Goal: Task Accomplishment & Management: Manage account settings

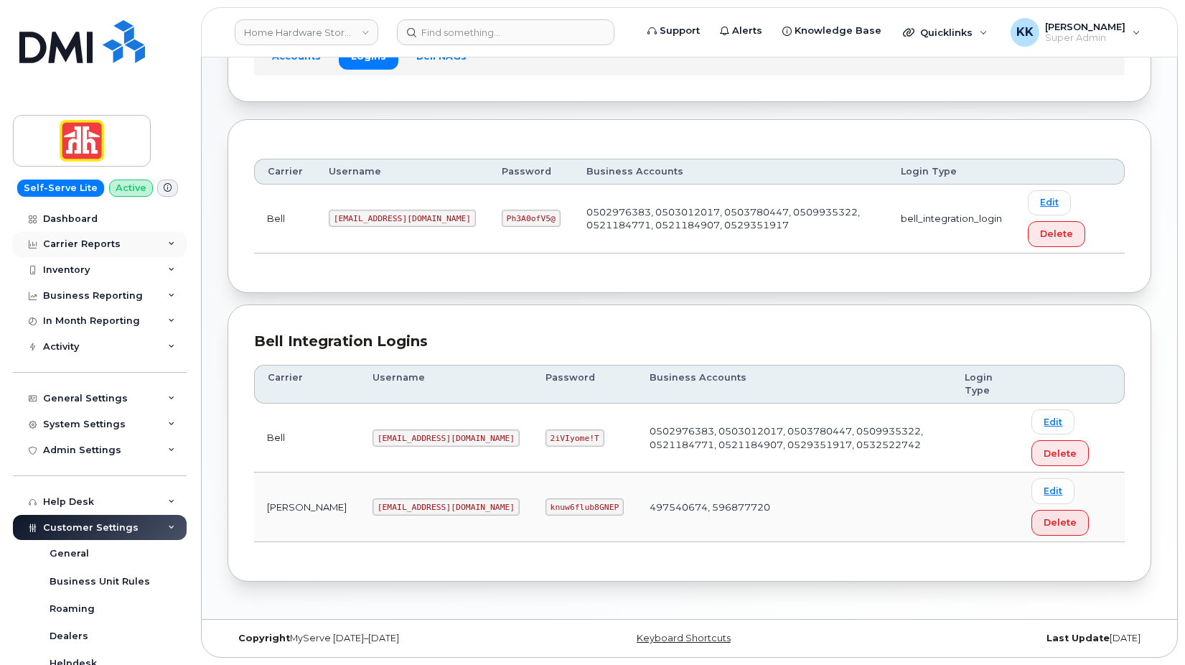
scroll to position [123, 0]
click at [61, 222] on div "Dashboard" at bounding box center [70, 218] width 55 height 11
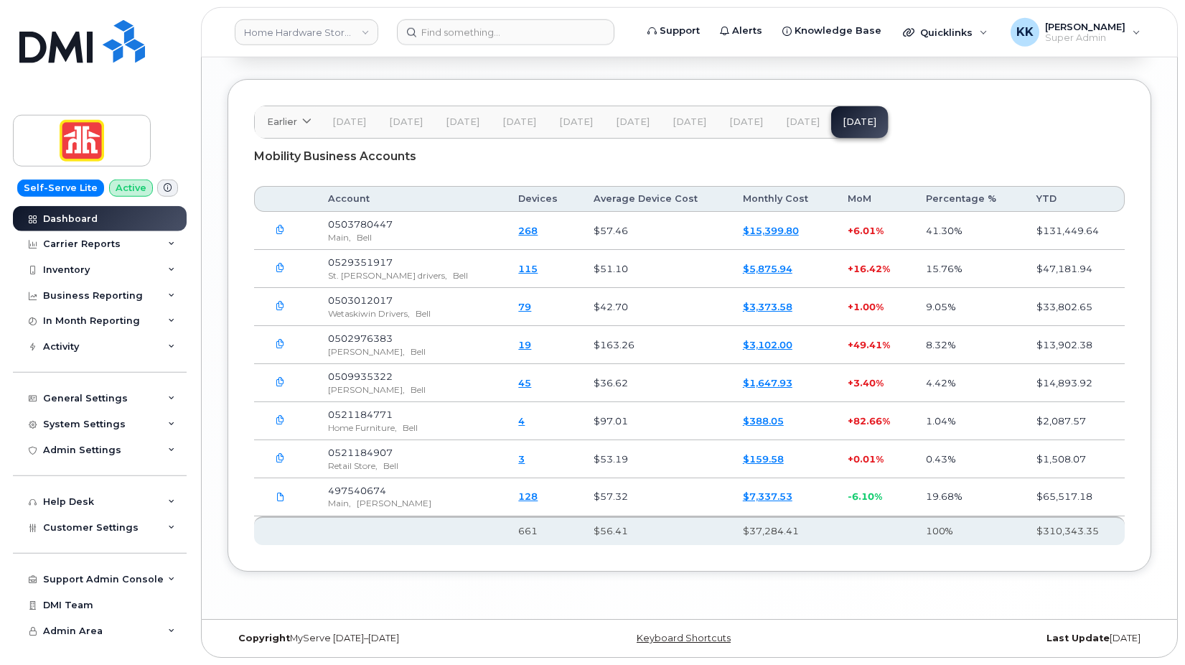
scroll to position [2075, 0]
click at [299, 37] on link "Home Hardware Stores Ltd" at bounding box center [307, 32] width 144 height 26
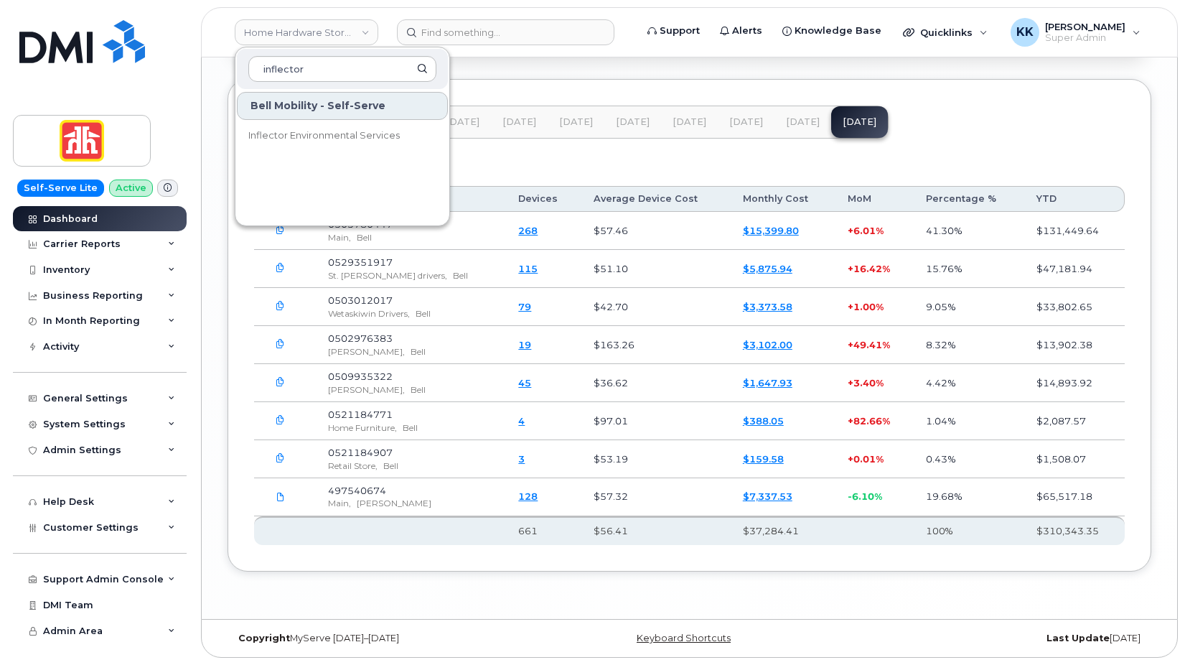
type input "inflector"
click at [374, 130] on span "Inflector Environmental Services" at bounding box center [323, 135] width 151 height 14
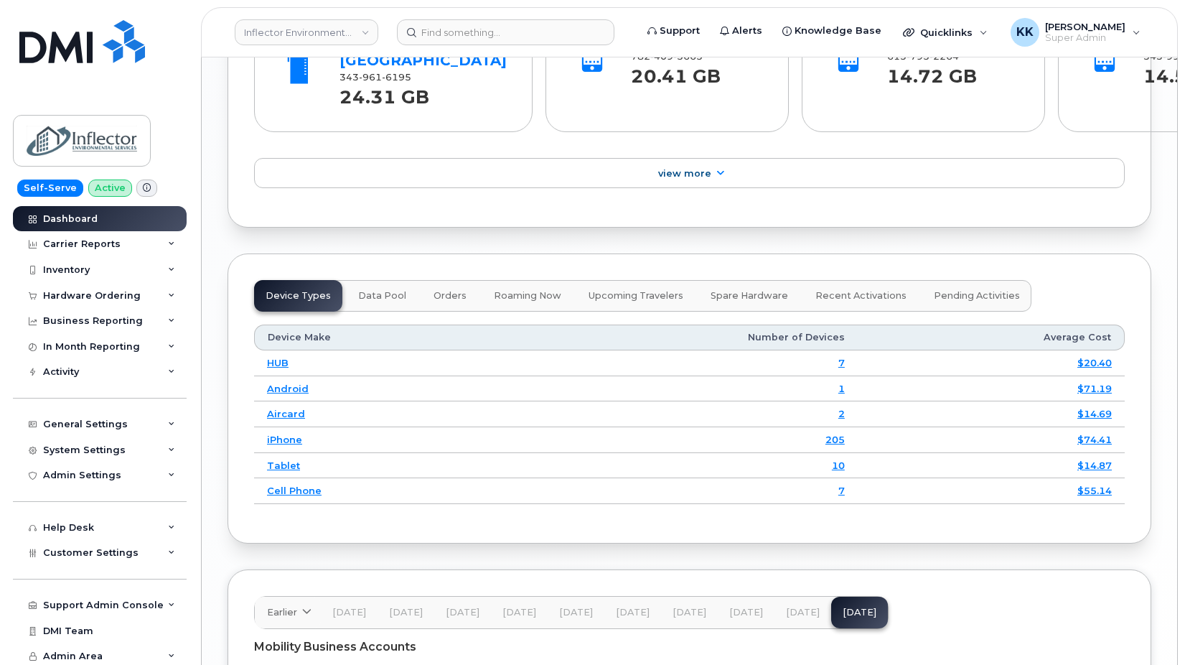
scroll to position [1855, 0]
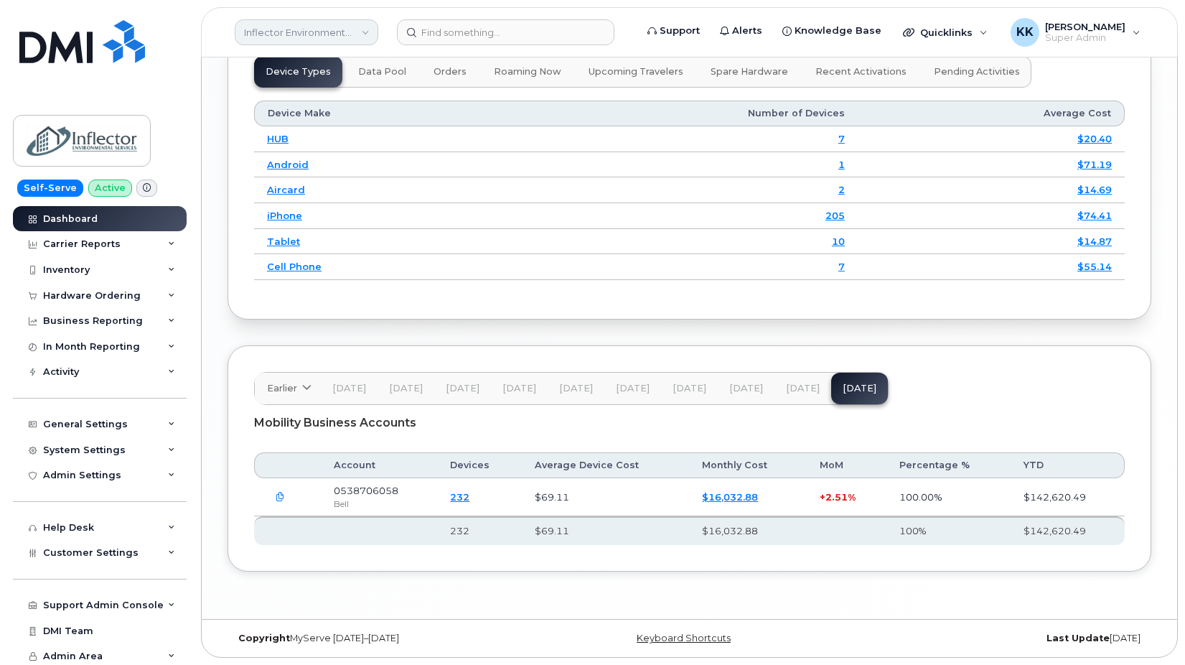
click at [339, 32] on link "Inflector Environmental Services" at bounding box center [307, 32] width 144 height 26
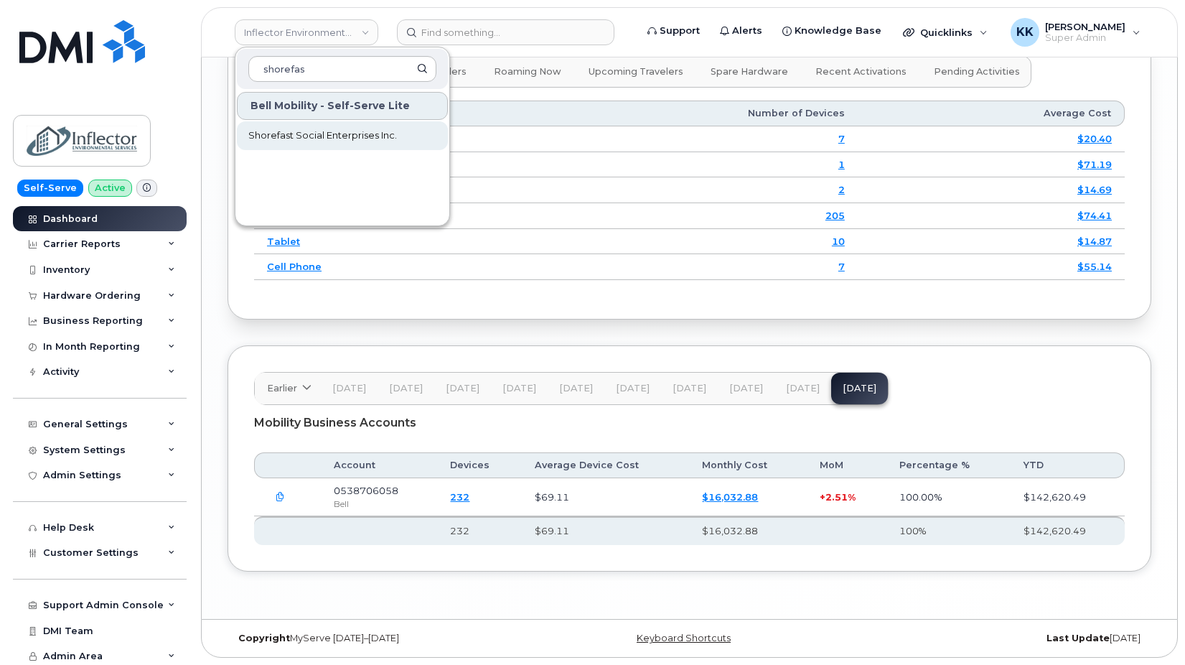
type input "shorefas"
click at [314, 144] on link "Shorefast Social Enterprises Inc." at bounding box center [342, 135] width 211 height 29
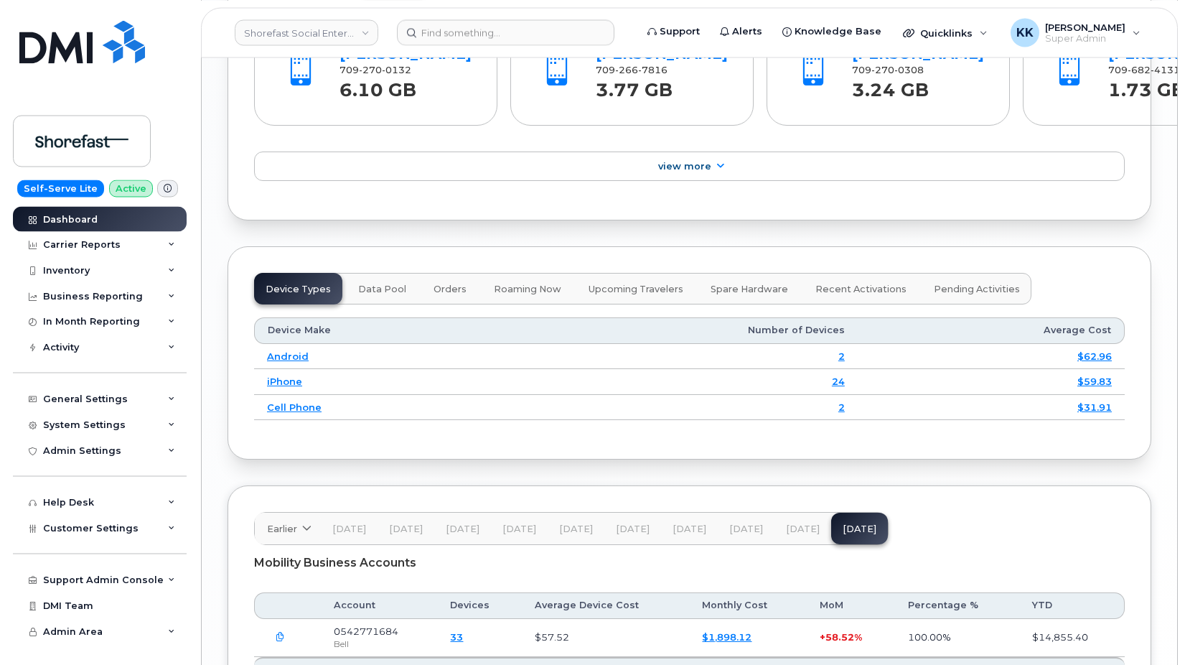
scroll to position [1758, 0]
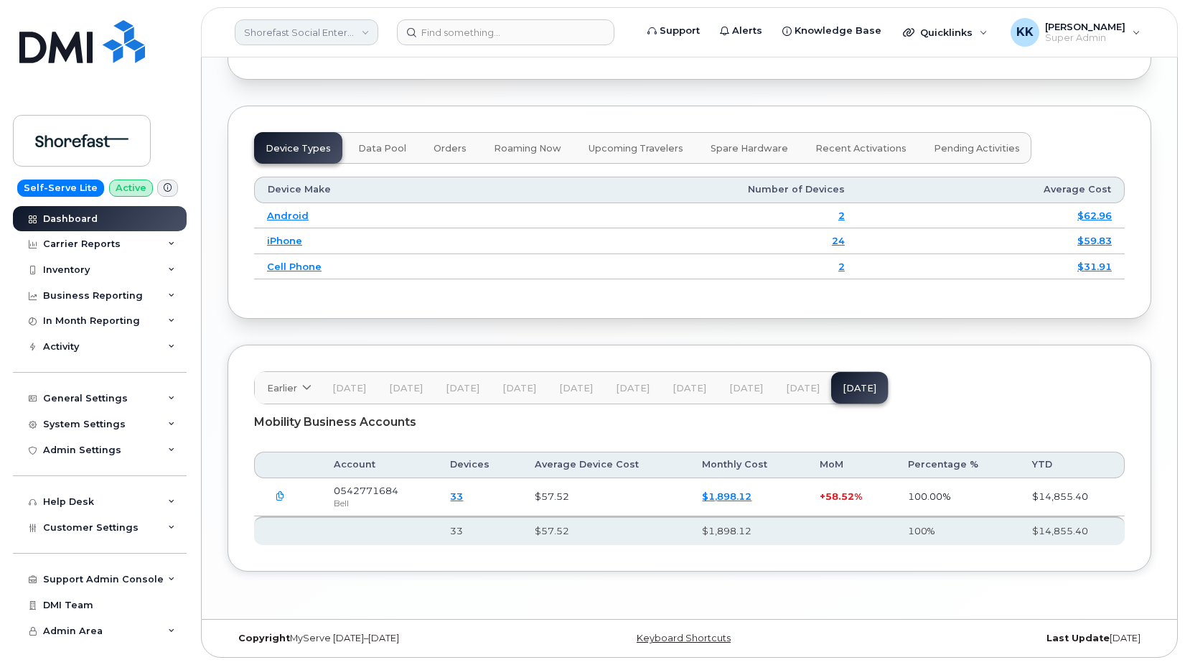
click at [260, 32] on link "Shorefast Social Enterprises Inc." at bounding box center [307, 32] width 144 height 26
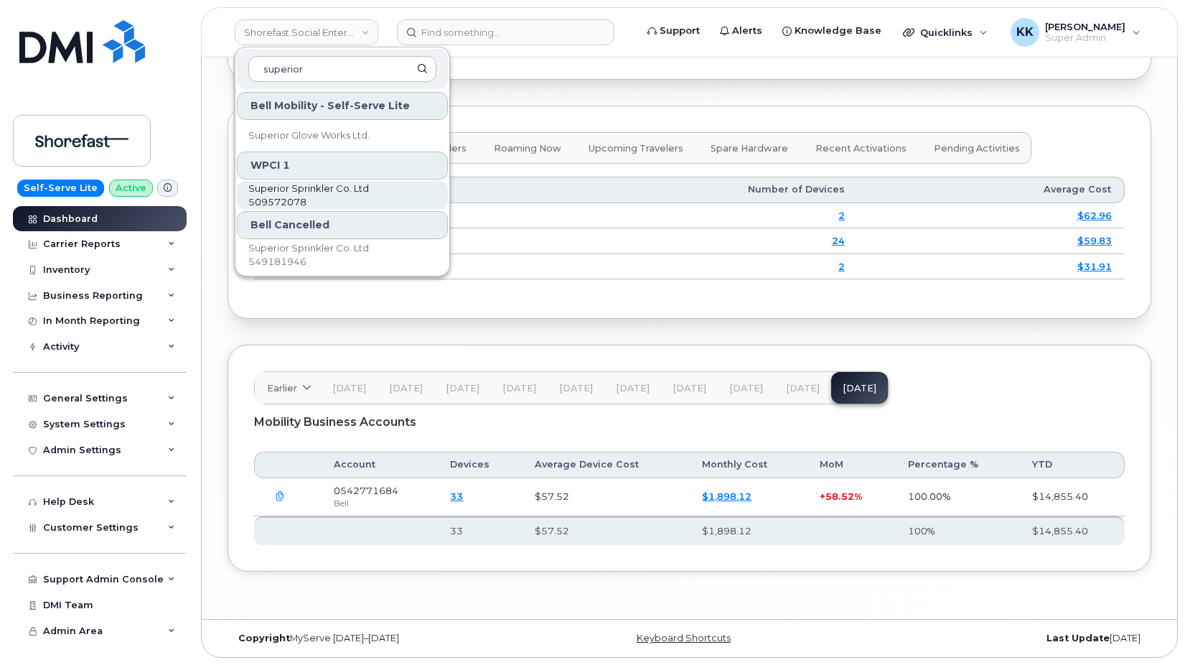
type input "superior"
click at [286, 193] on span "Superior Sprinkler Co. Ltd 509572078" at bounding box center [330, 196] width 165 height 28
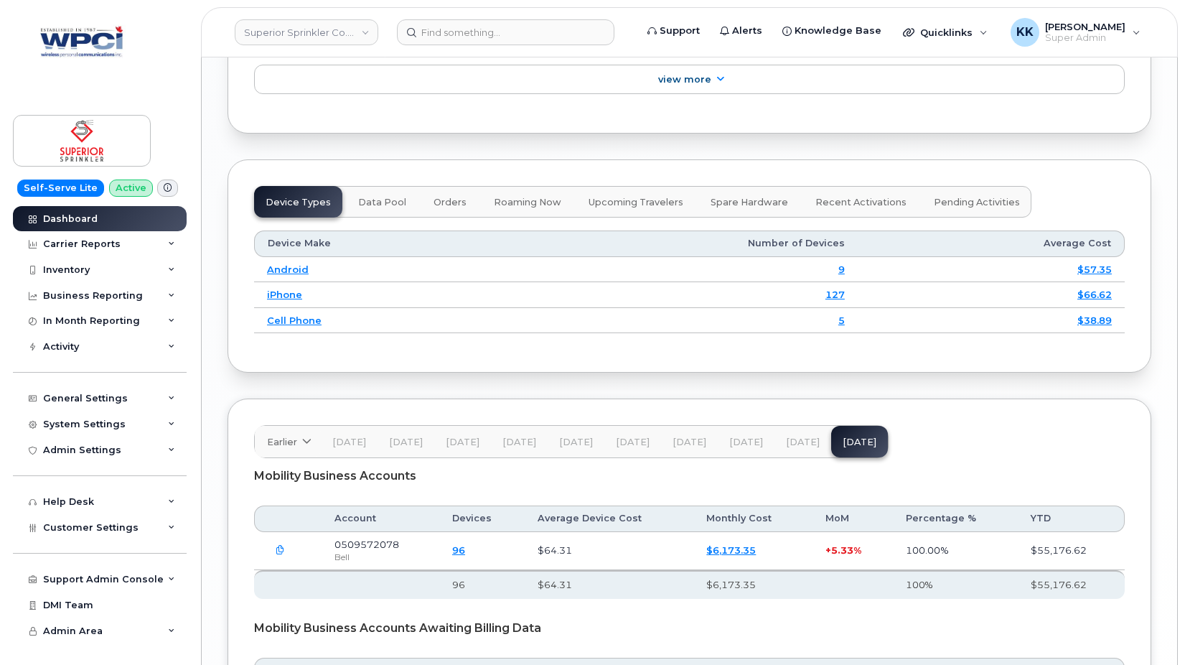
scroll to position [1881, 0]
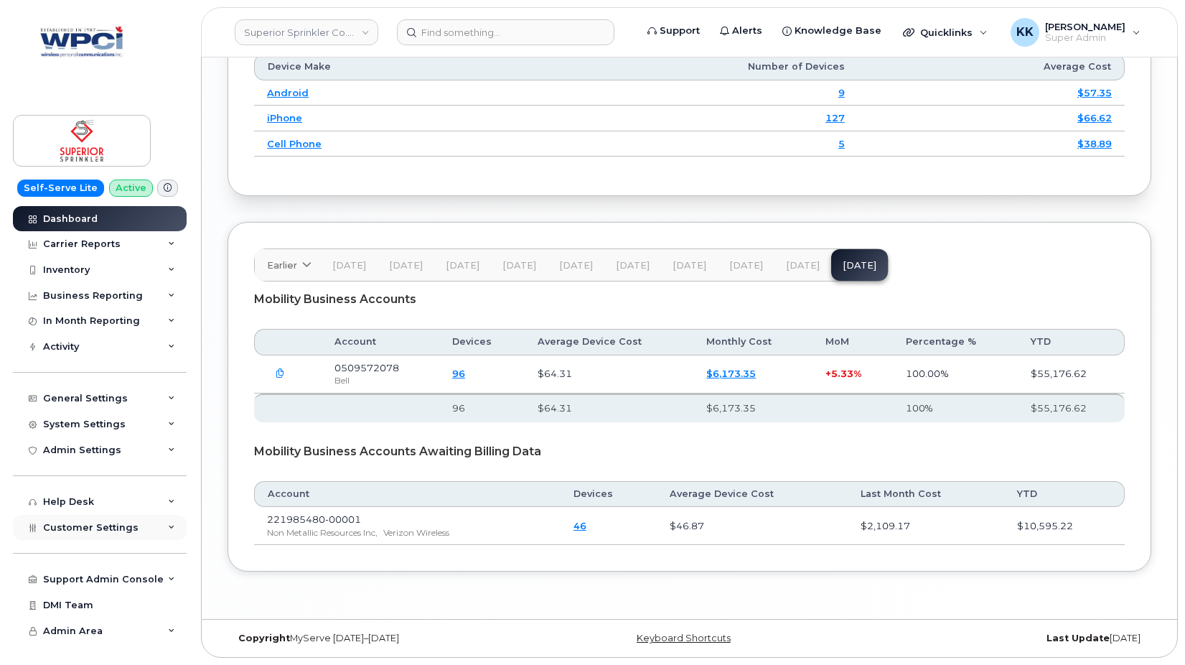
click at [60, 529] on span "Customer Settings" at bounding box center [90, 527] width 95 height 11
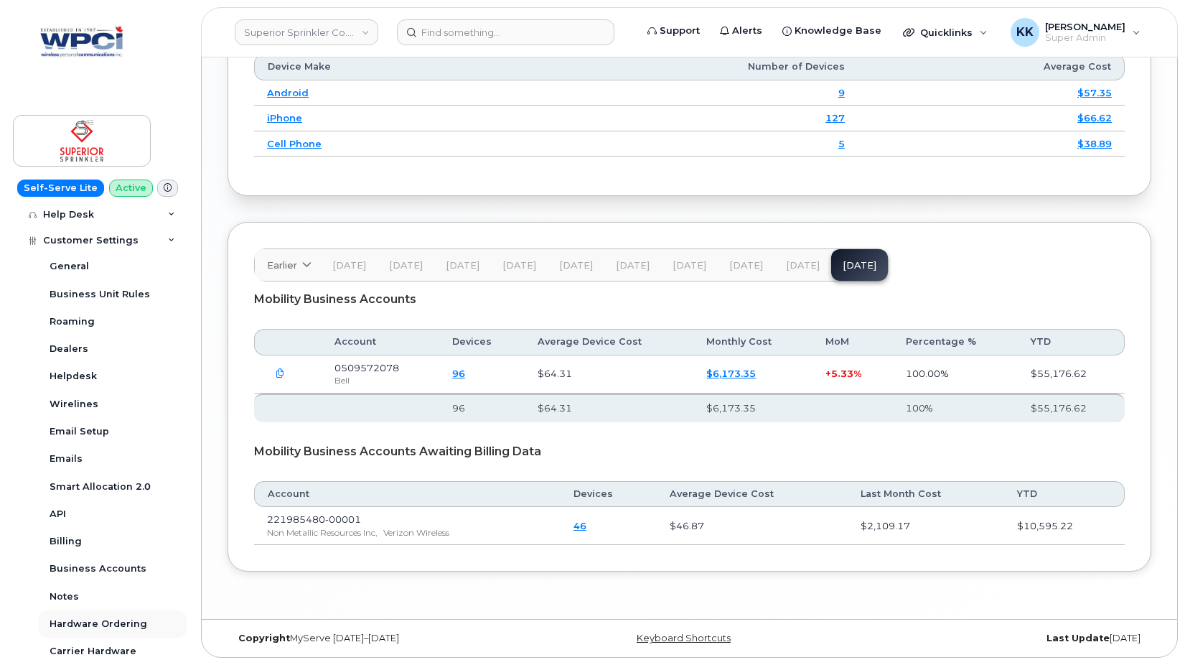
scroll to position [390, 0]
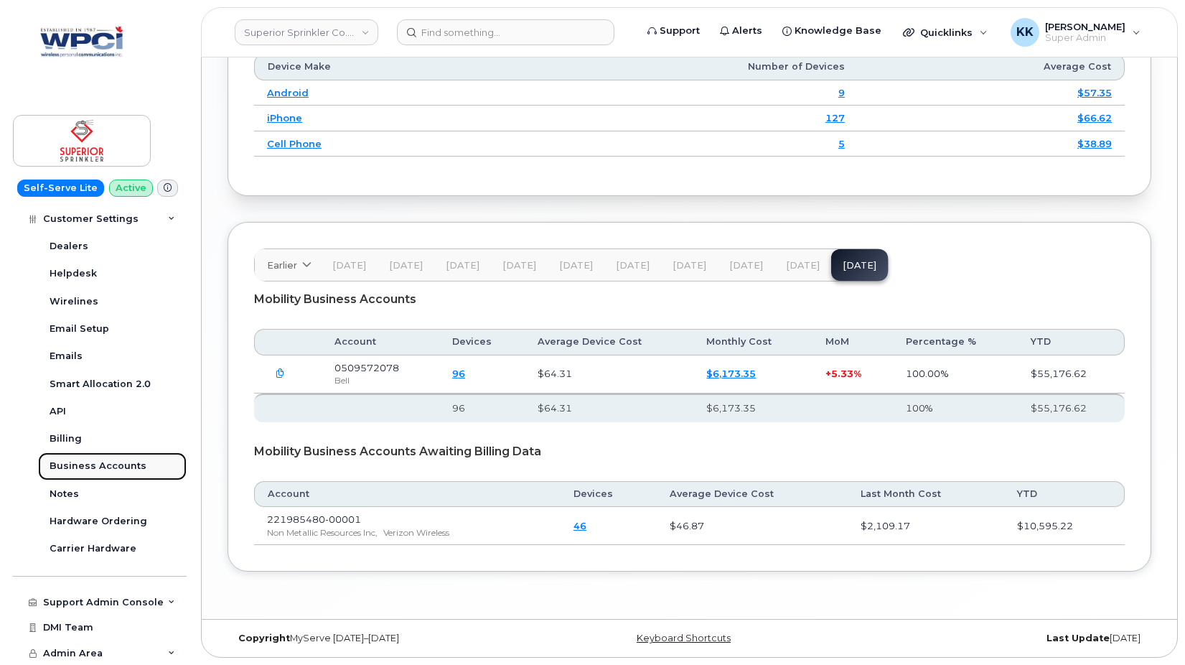
click at [101, 469] on div "Business Accounts" at bounding box center [98, 465] width 97 height 13
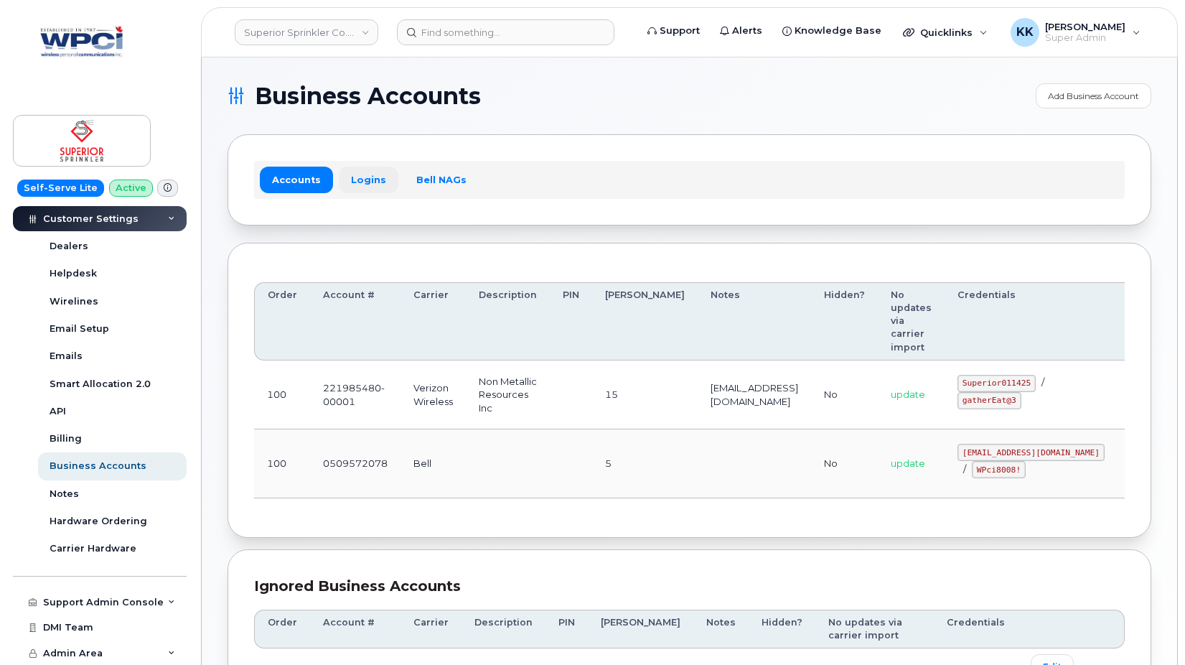
click at [357, 179] on link "Logins" at bounding box center [369, 179] width 60 height 26
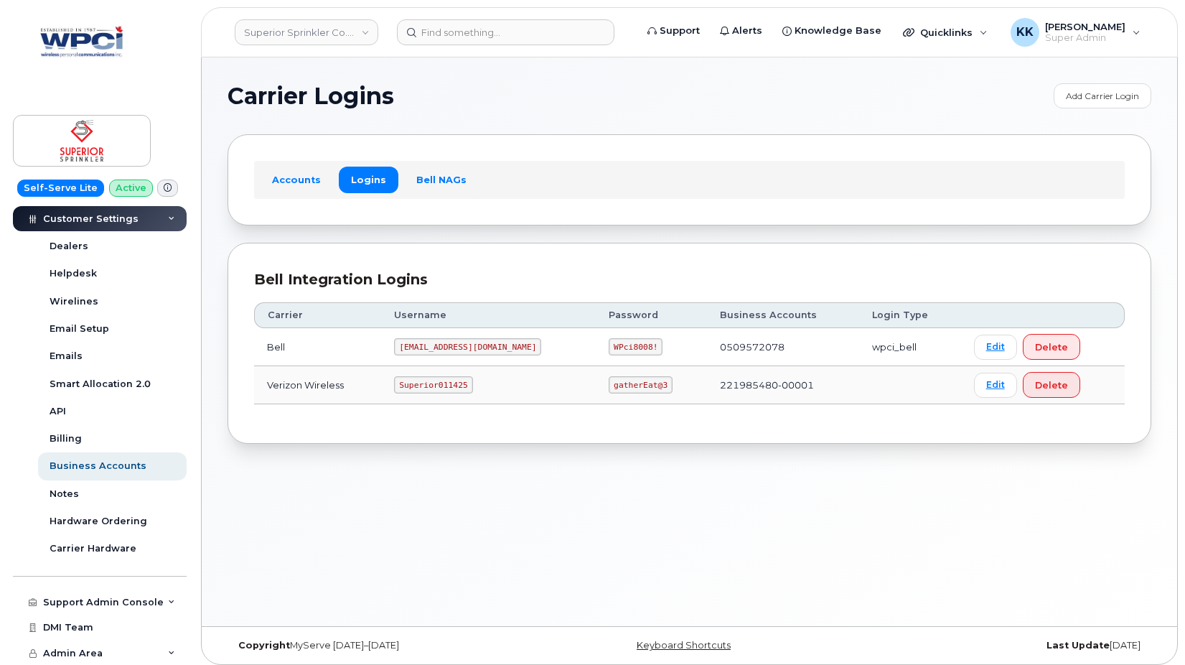
click at [433, 390] on code "Superior011425" at bounding box center [433, 384] width 78 height 17
click at [609, 386] on code "gatherEat@3" at bounding box center [641, 384] width 64 height 17
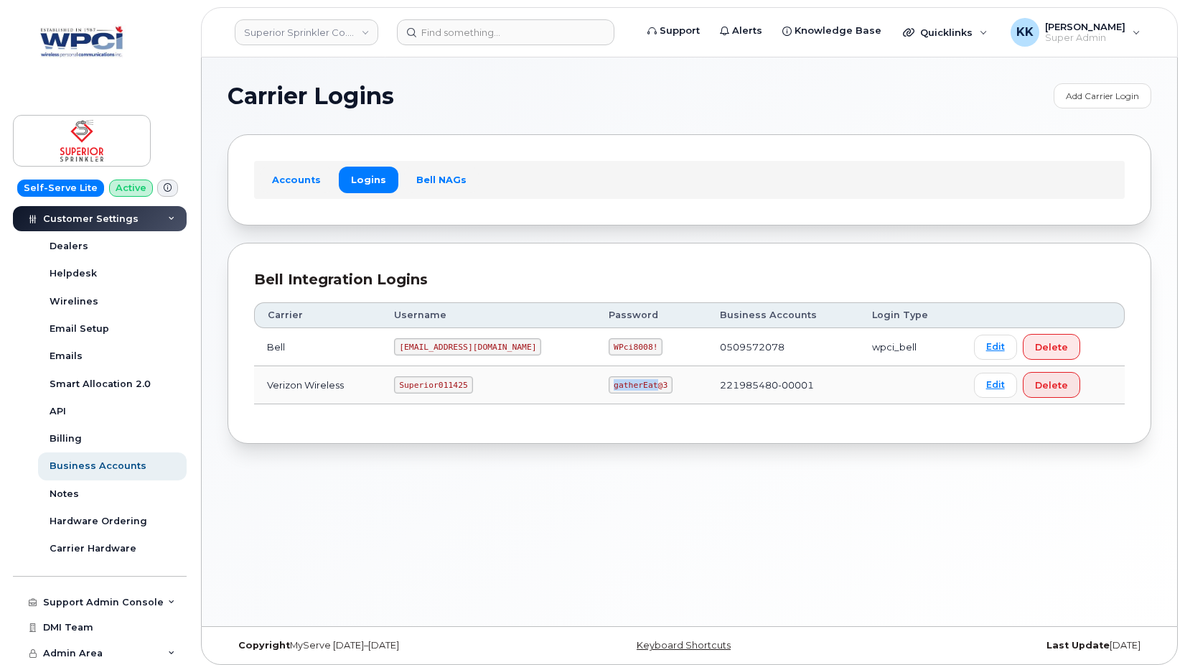
click at [609, 385] on code "gatherEat@3" at bounding box center [641, 384] width 64 height 17
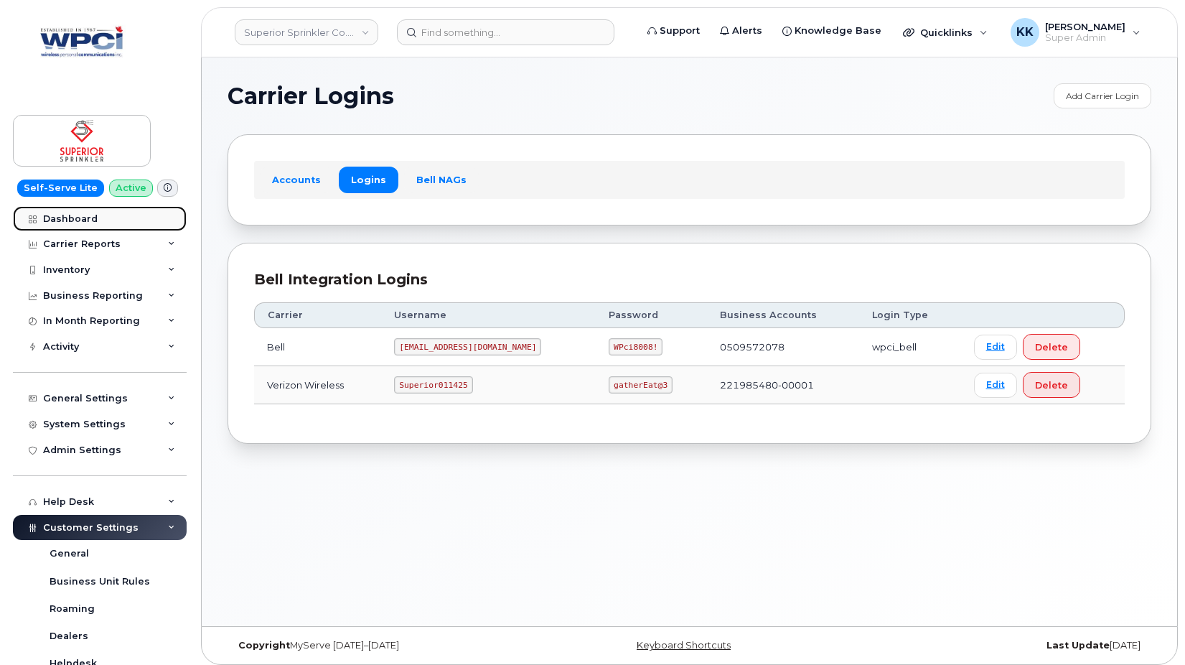
click at [93, 222] on div "Dashboard" at bounding box center [70, 218] width 55 height 11
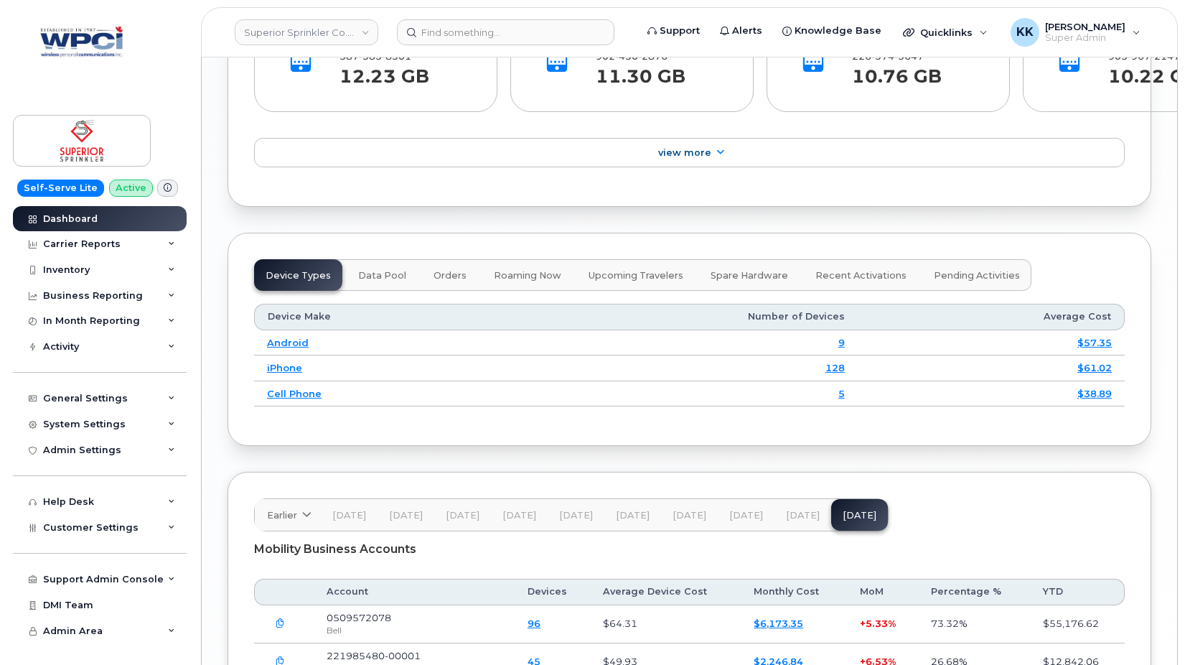
scroll to position [1796, 0]
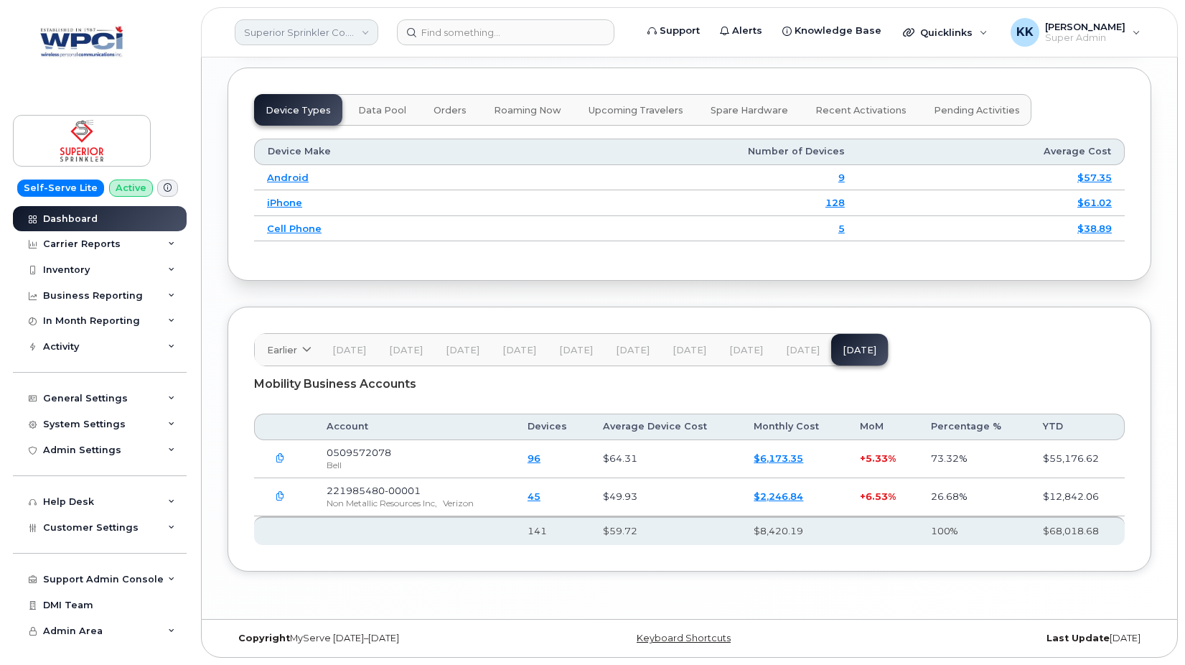
click at [319, 32] on link "Superior Sprinkler Co. Ltd 509572078" at bounding box center [307, 32] width 144 height 26
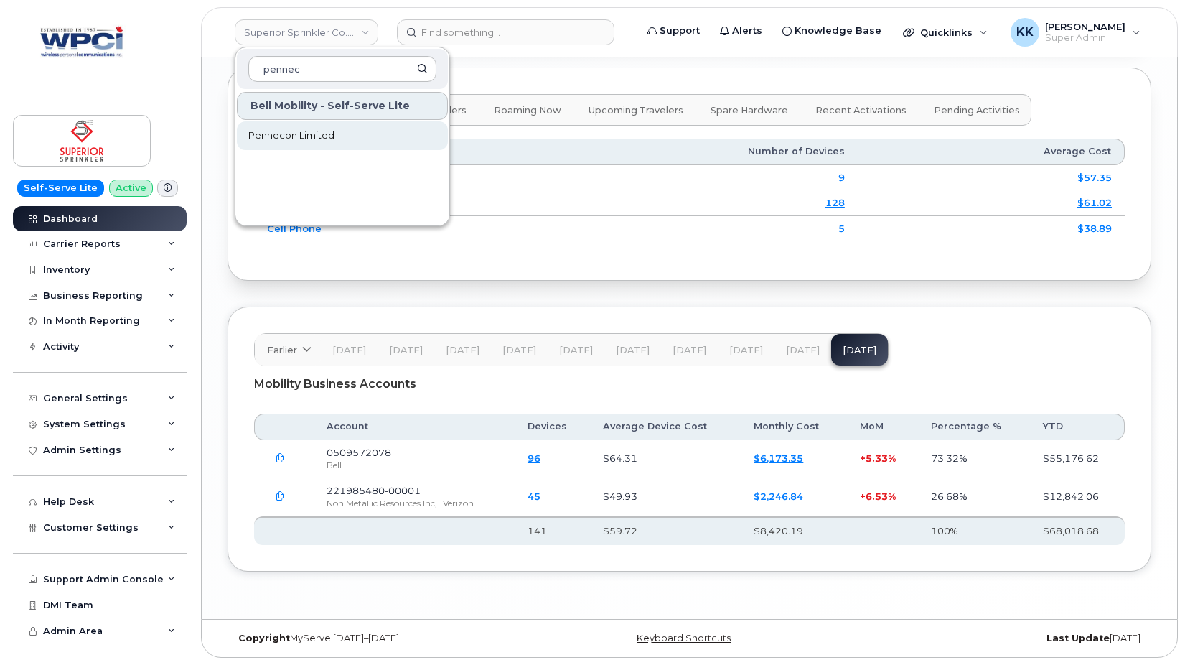
type input "pennec"
click at [309, 138] on span "Pennecon Limited" at bounding box center [291, 135] width 86 height 14
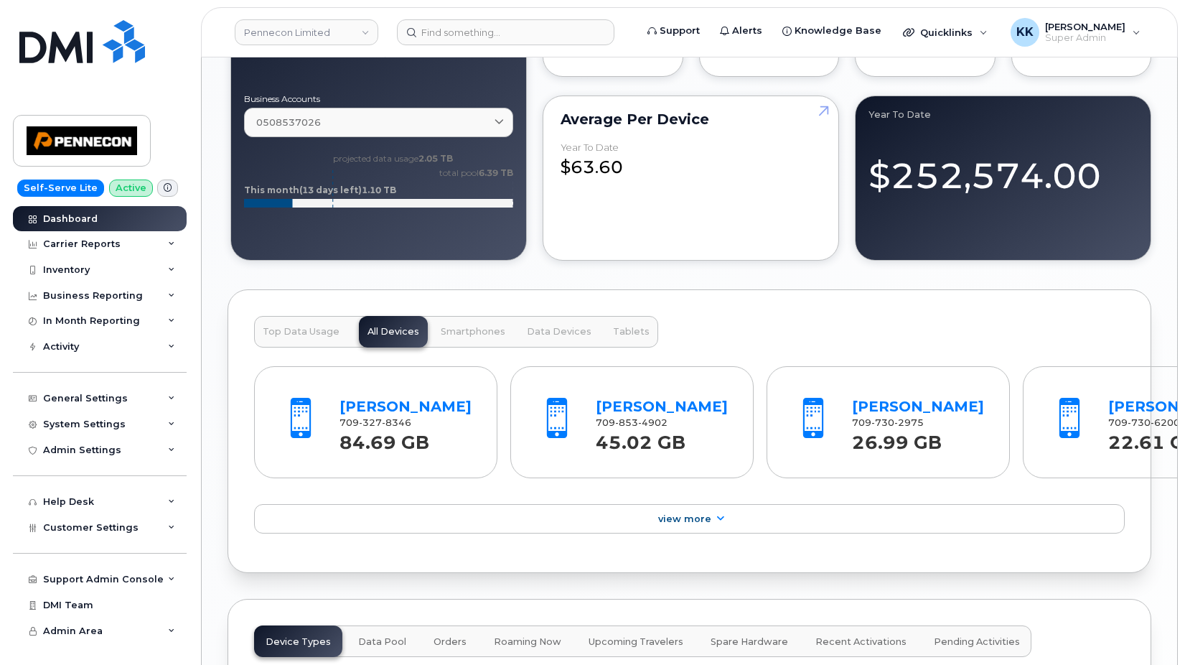
scroll to position [1830, 0]
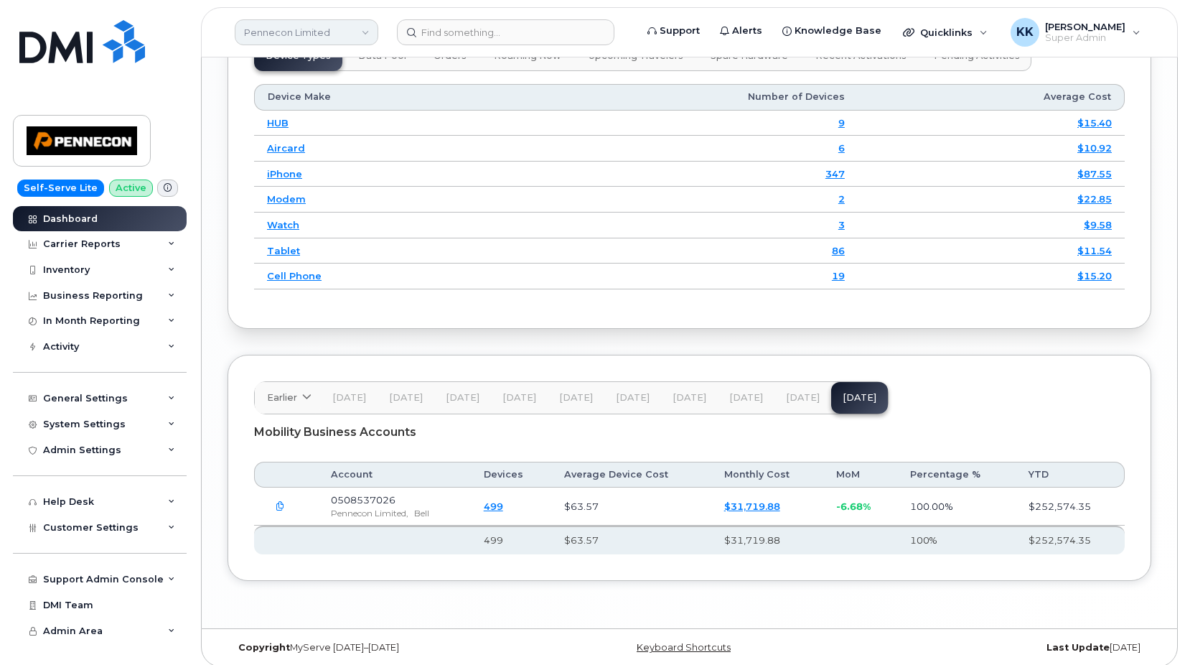
click at [298, 37] on link "Pennecon Limited" at bounding box center [307, 32] width 144 height 26
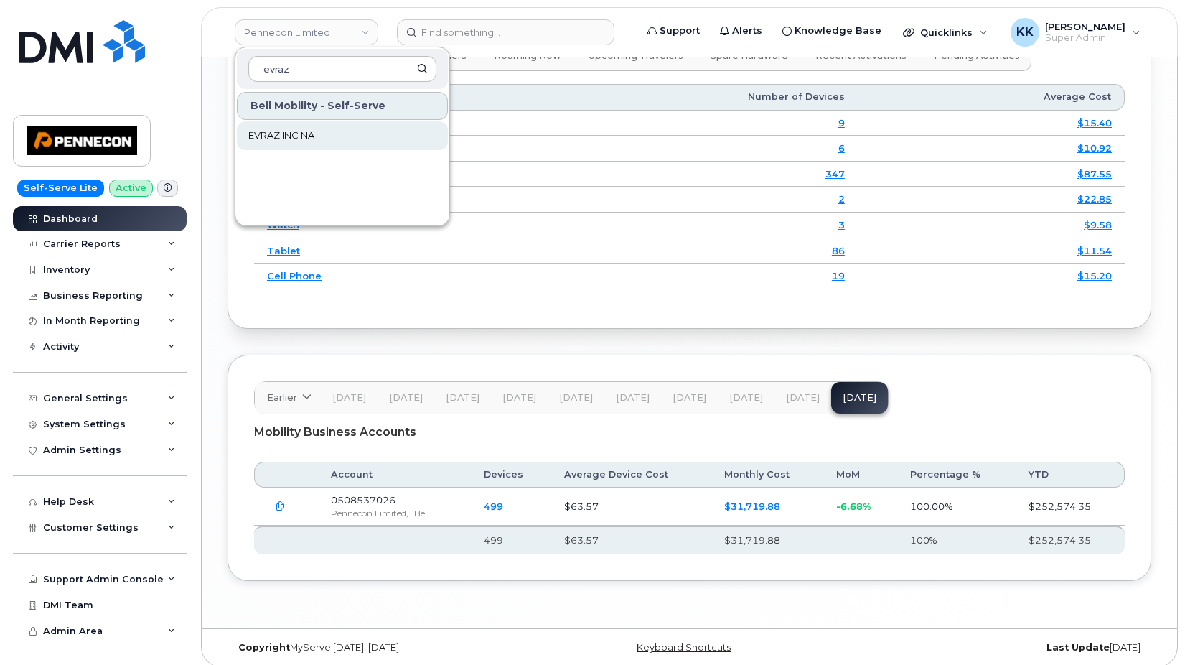
type input "evraz"
click at [319, 127] on link "EVRAZ INC NA" at bounding box center [342, 135] width 211 height 29
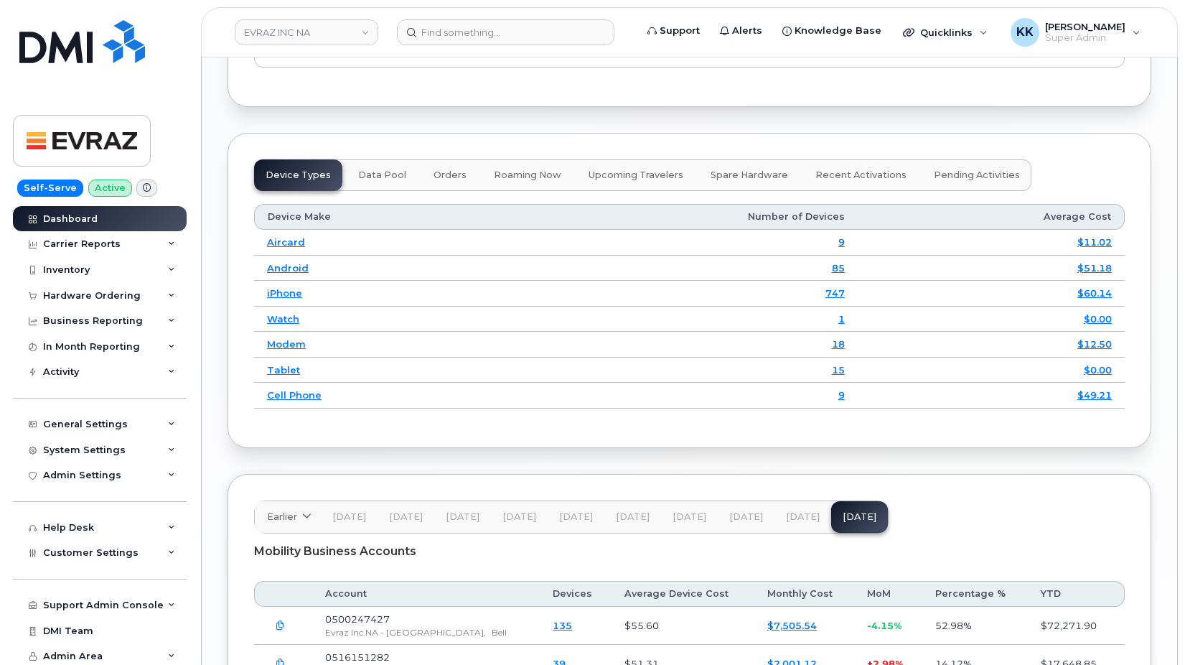
scroll to position [2050, 0]
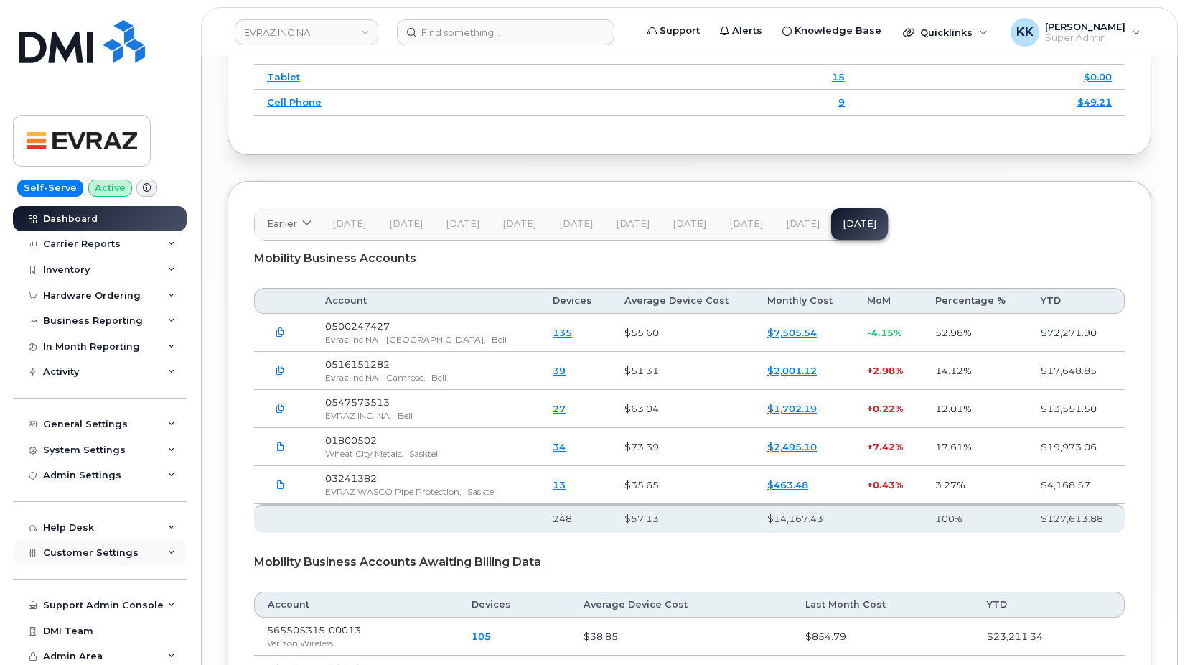
click at [94, 541] on div "Customer Settings" at bounding box center [100, 553] width 174 height 26
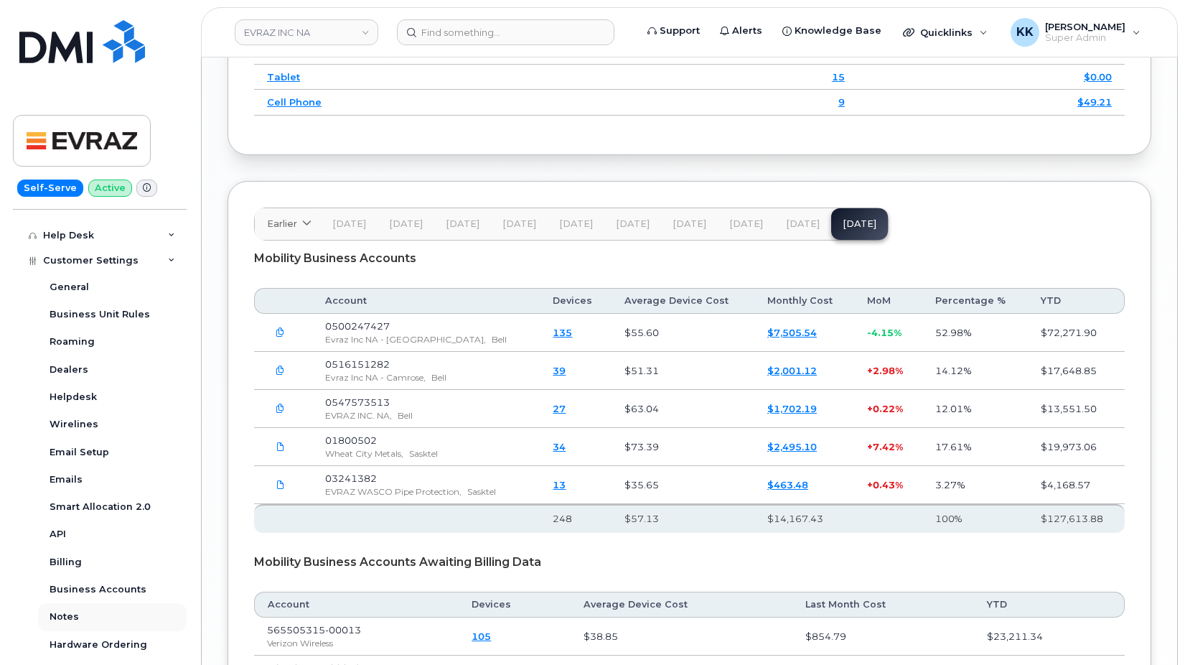
scroll to position [344, 0]
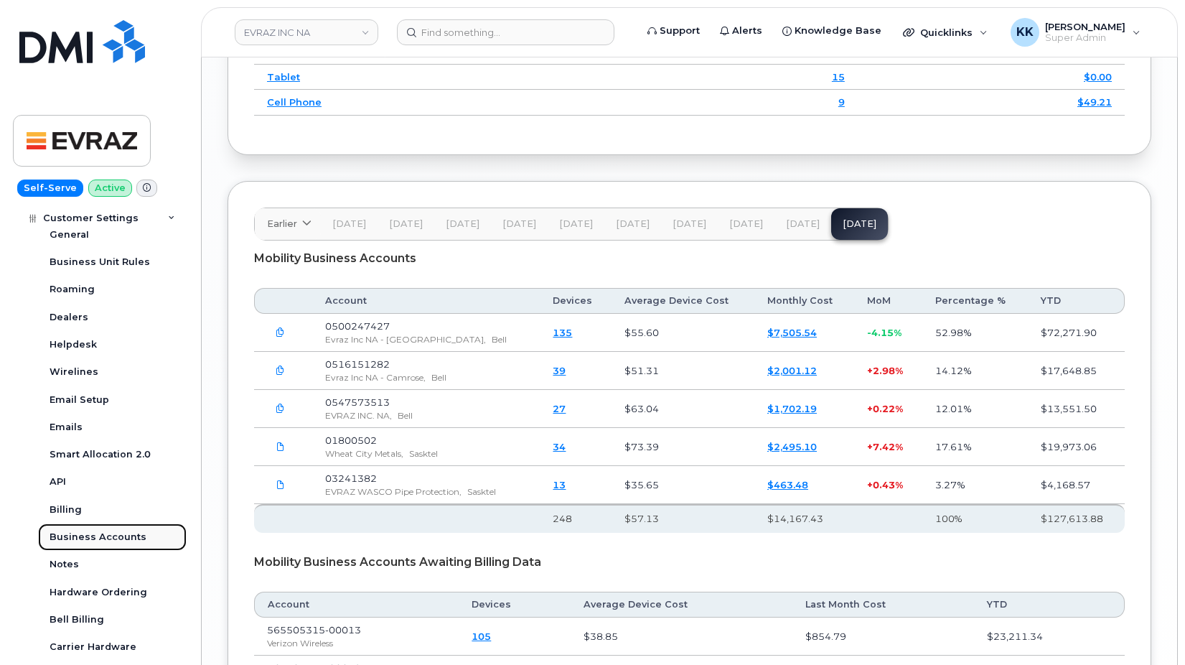
click at [111, 536] on div "Business Accounts" at bounding box center [98, 536] width 97 height 13
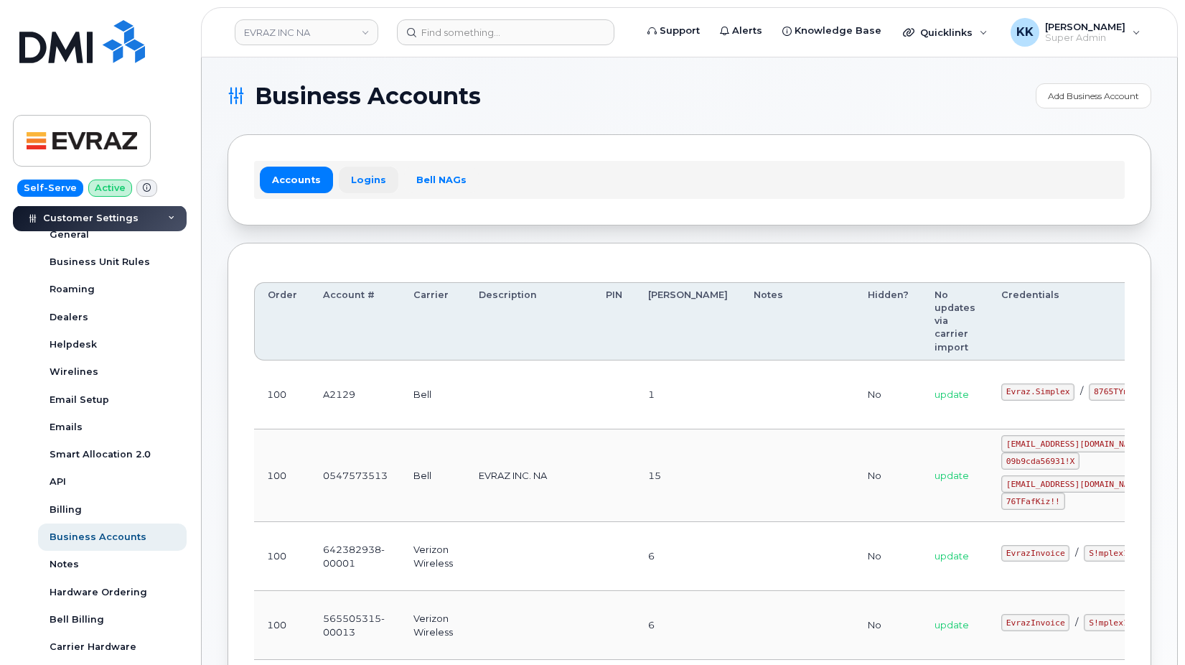
click at [364, 178] on link "Logins" at bounding box center [369, 179] width 60 height 26
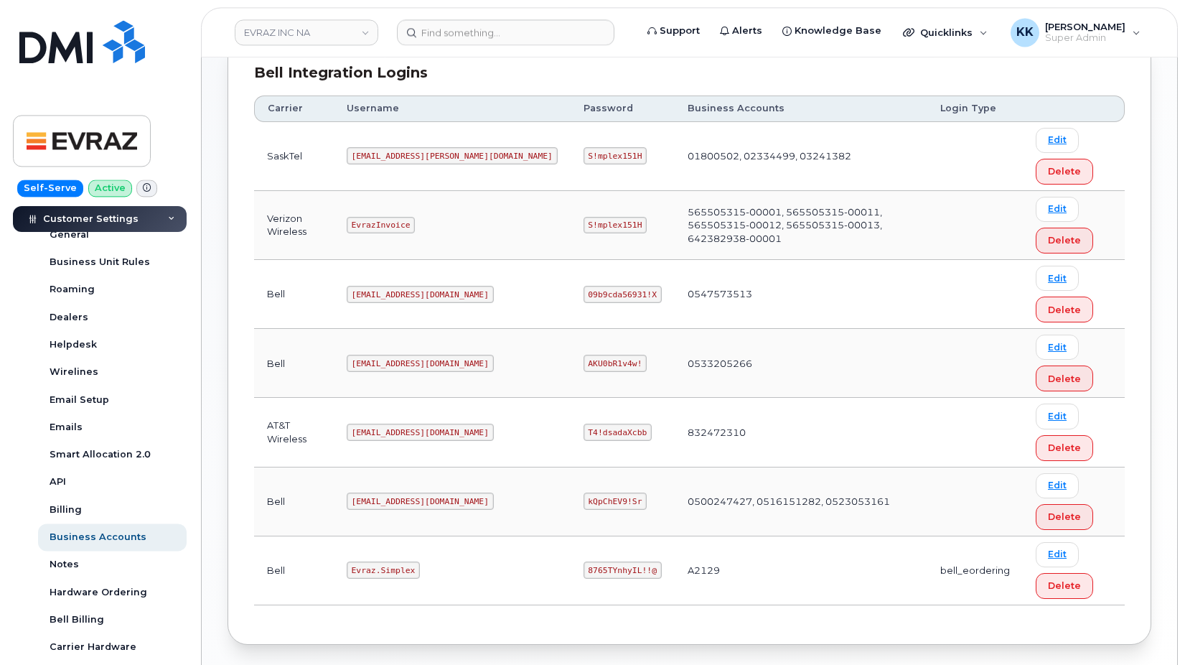
scroll to position [439, 0]
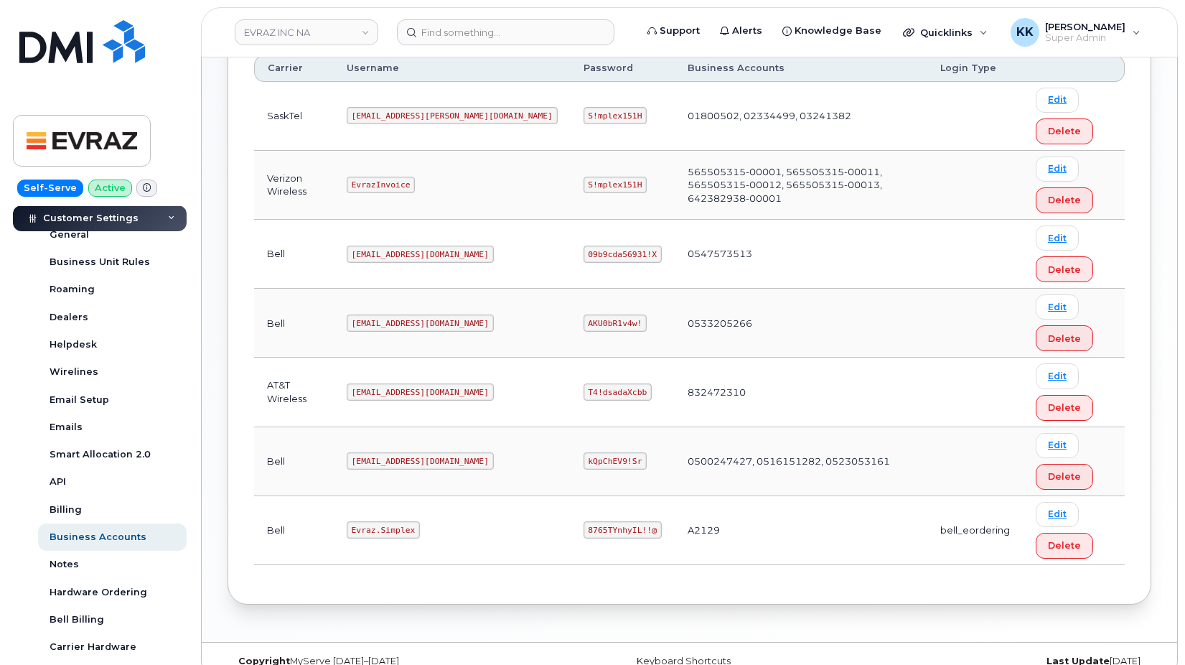
click at [374, 185] on code "EvrazInvoice" at bounding box center [381, 185] width 68 height 17
copy code "EvrazInvoice"
click at [583, 184] on code "S!mplex151H" at bounding box center [615, 185] width 64 height 17
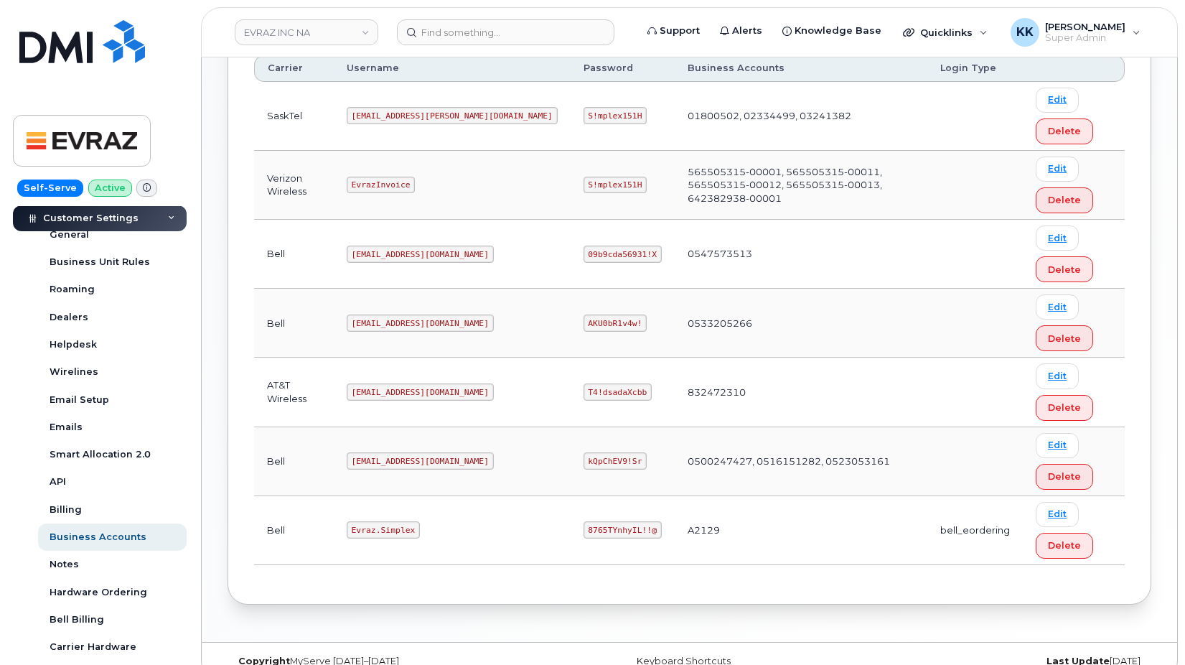
click at [583, 184] on code "S!mplex151H" at bounding box center [615, 185] width 64 height 17
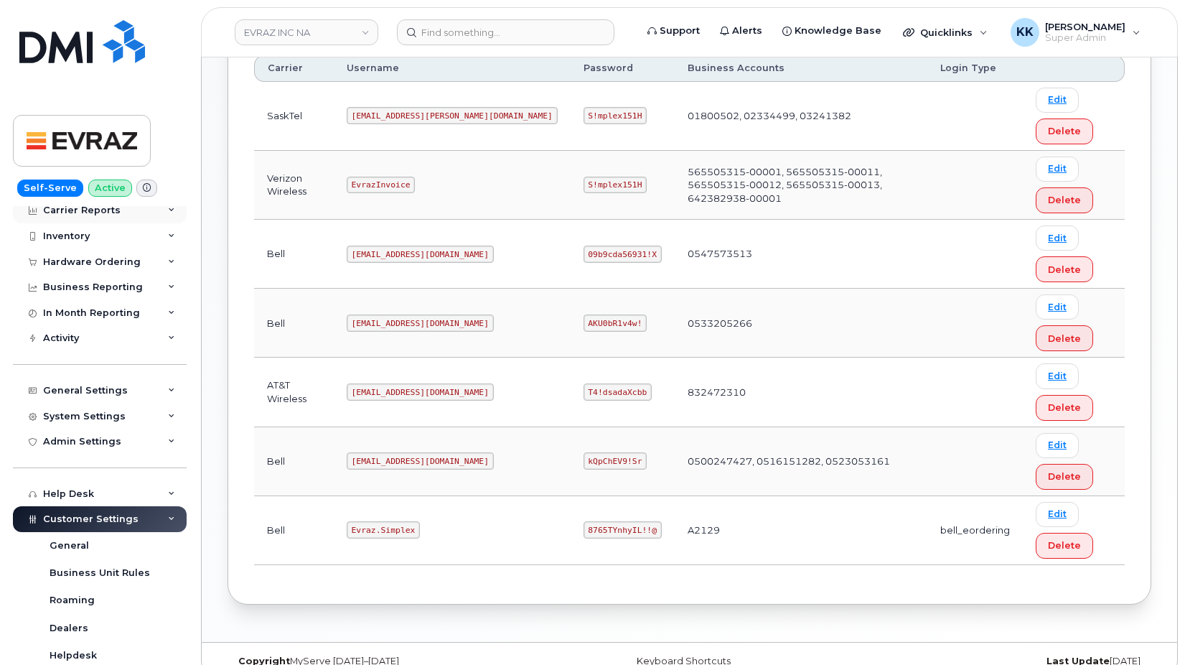
scroll to position [0, 0]
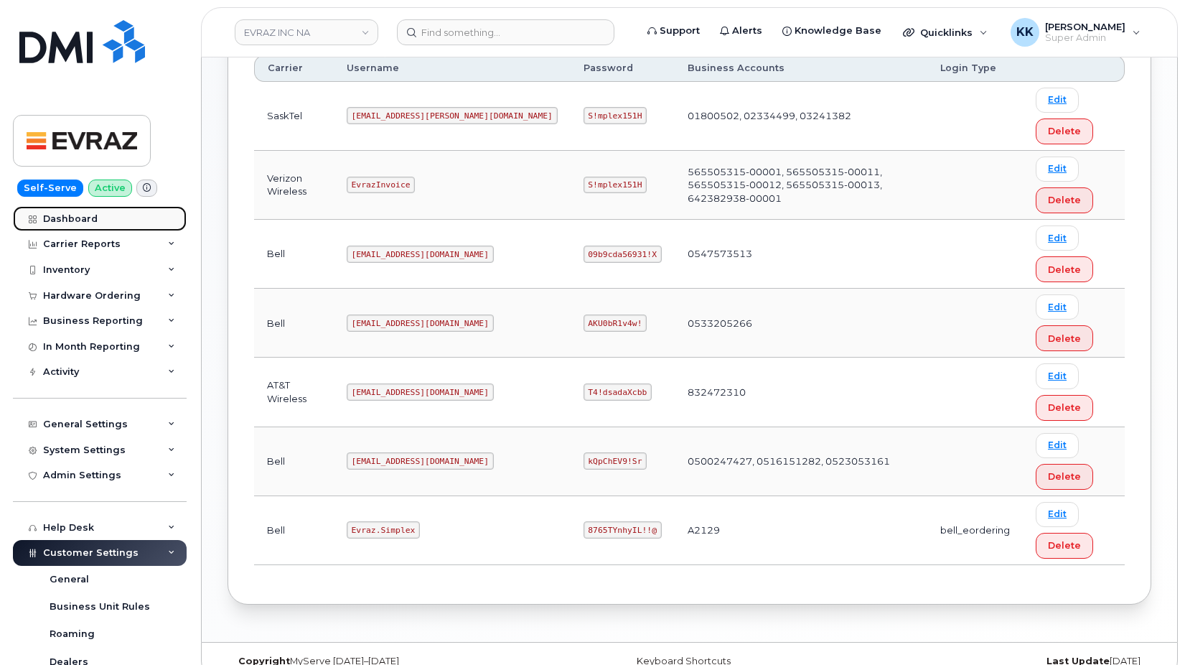
click at [80, 225] on link "Dashboard" at bounding box center [100, 219] width 174 height 26
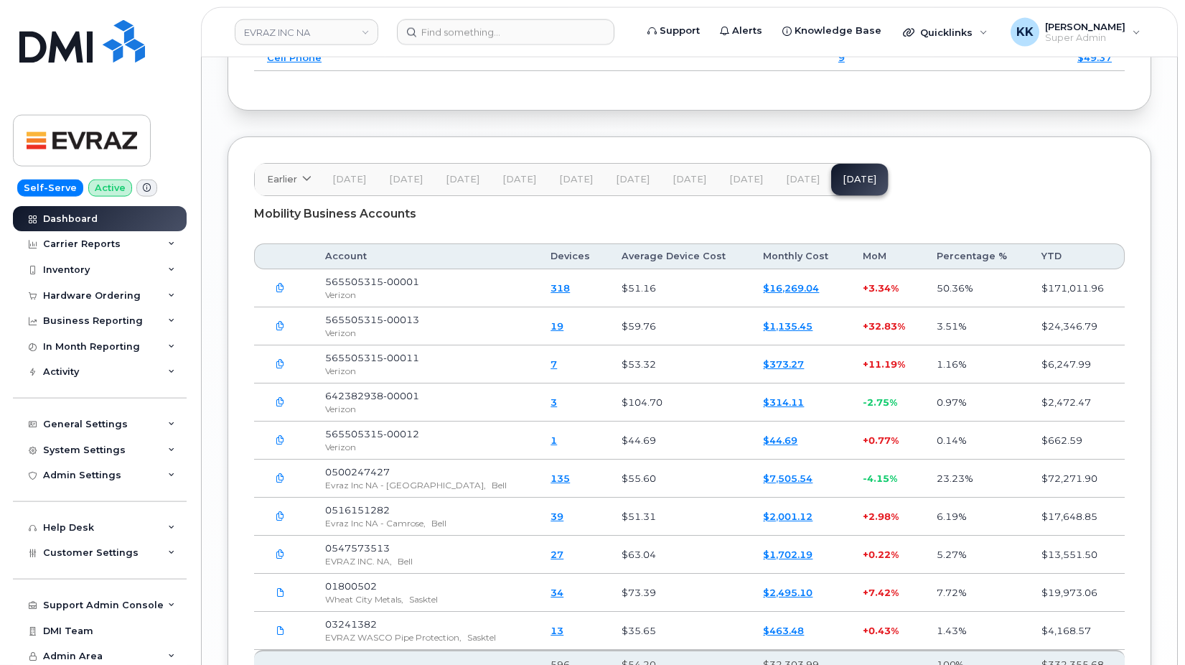
scroll to position [2070, 0]
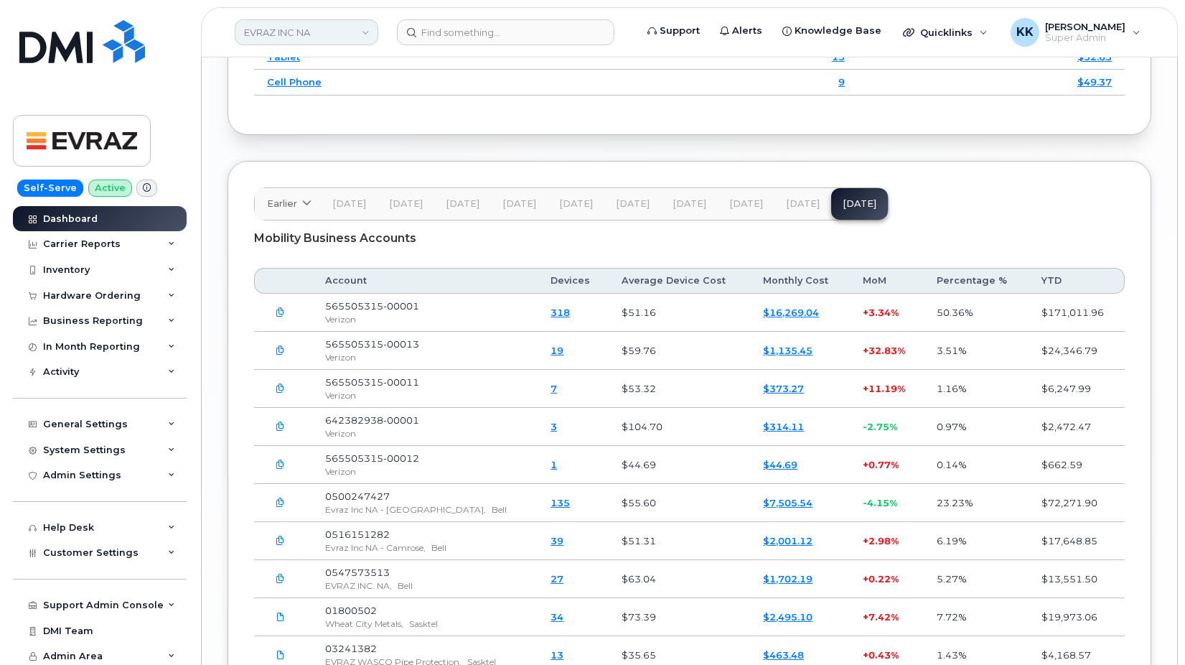
click at [316, 27] on link "EVRAZ INC NA" at bounding box center [307, 32] width 144 height 26
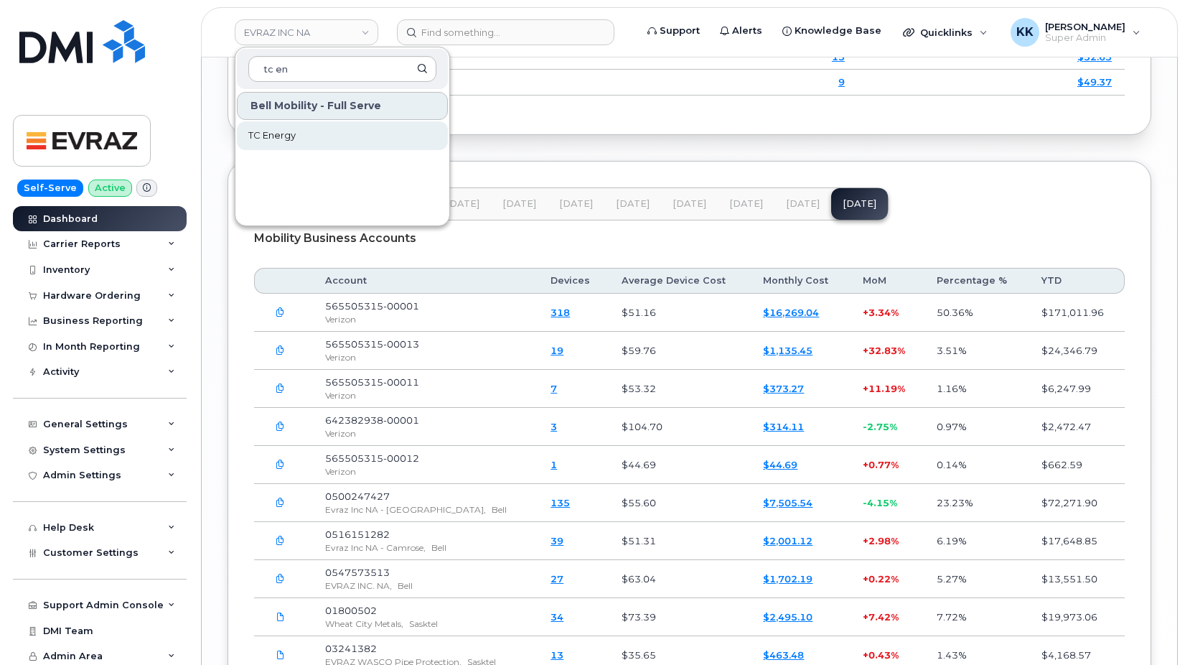
type input "tc en"
click at [266, 137] on span "TC Energy" at bounding box center [271, 135] width 47 height 14
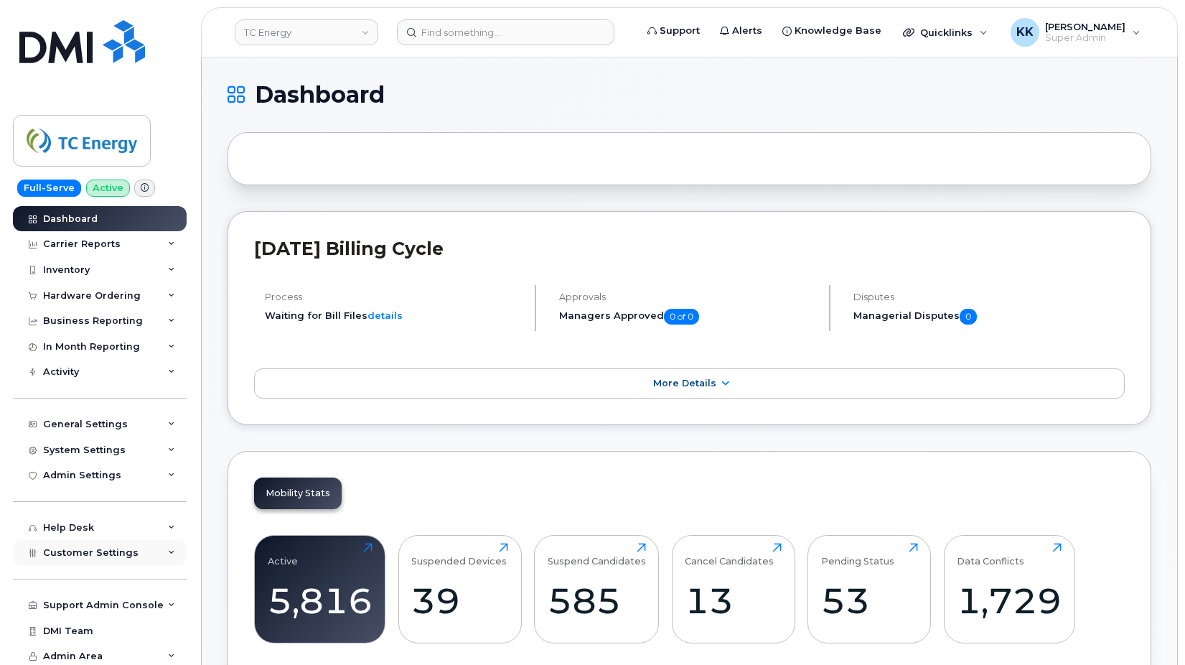
click at [129, 562] on div "Customer Settings" at bounding box center [100, 553] width 174 height 26
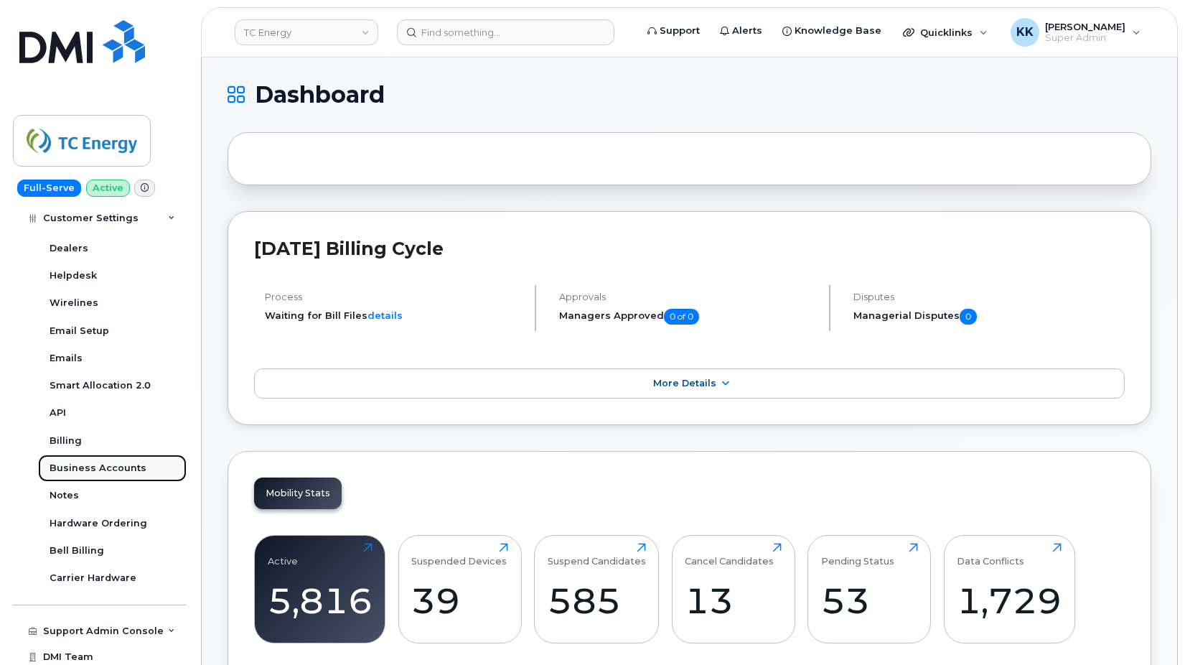
click at [115, 474] on div "Business Accounts" at bounding box center [98, 467] width 97 height 13
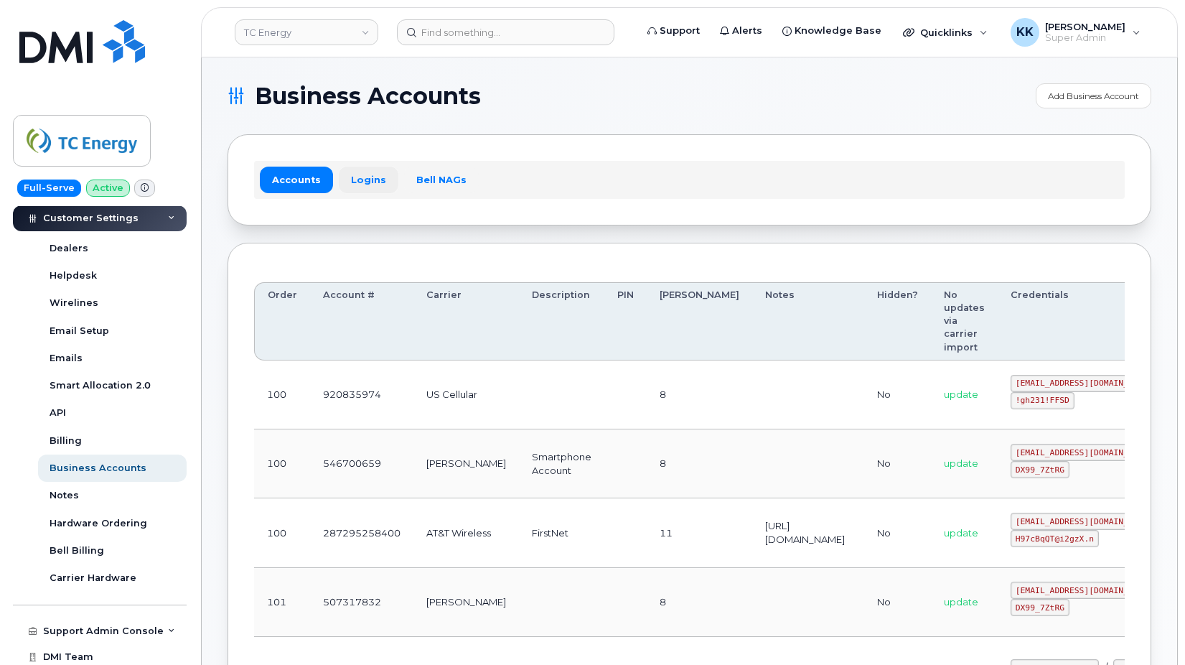
click at [347, 179] on link "Logins" at bounding box center [369, 179] width 60 height 26
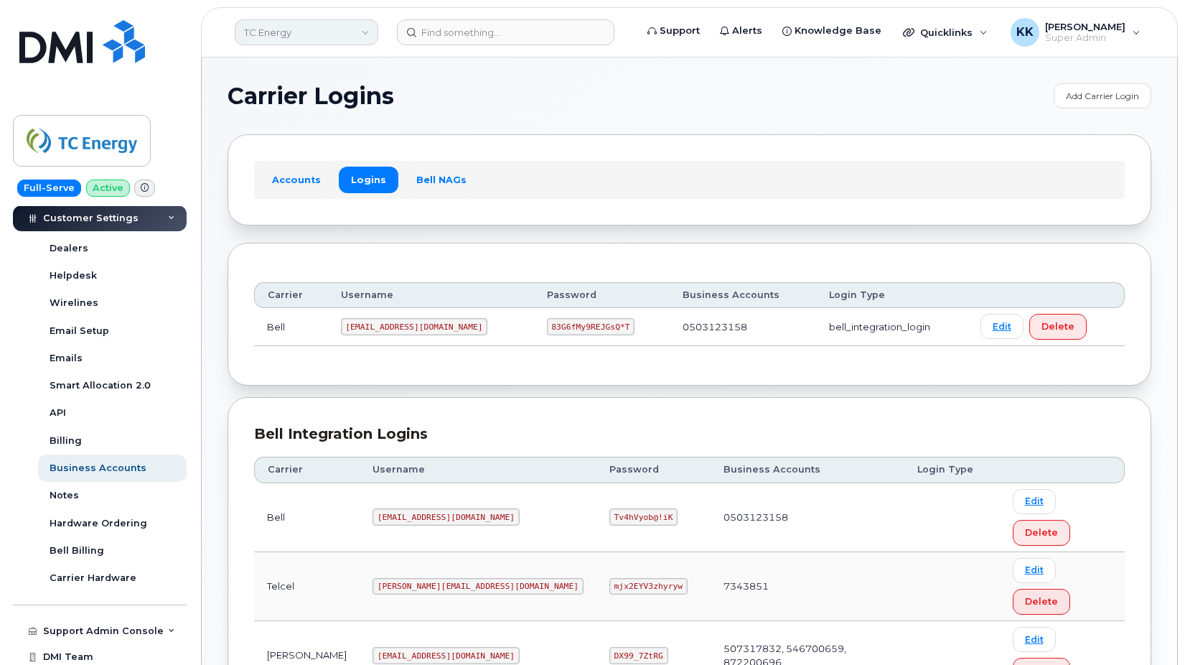
click at [311, 28] on link "TC Energy" at bounding box center [307, 32] width 144 height 26
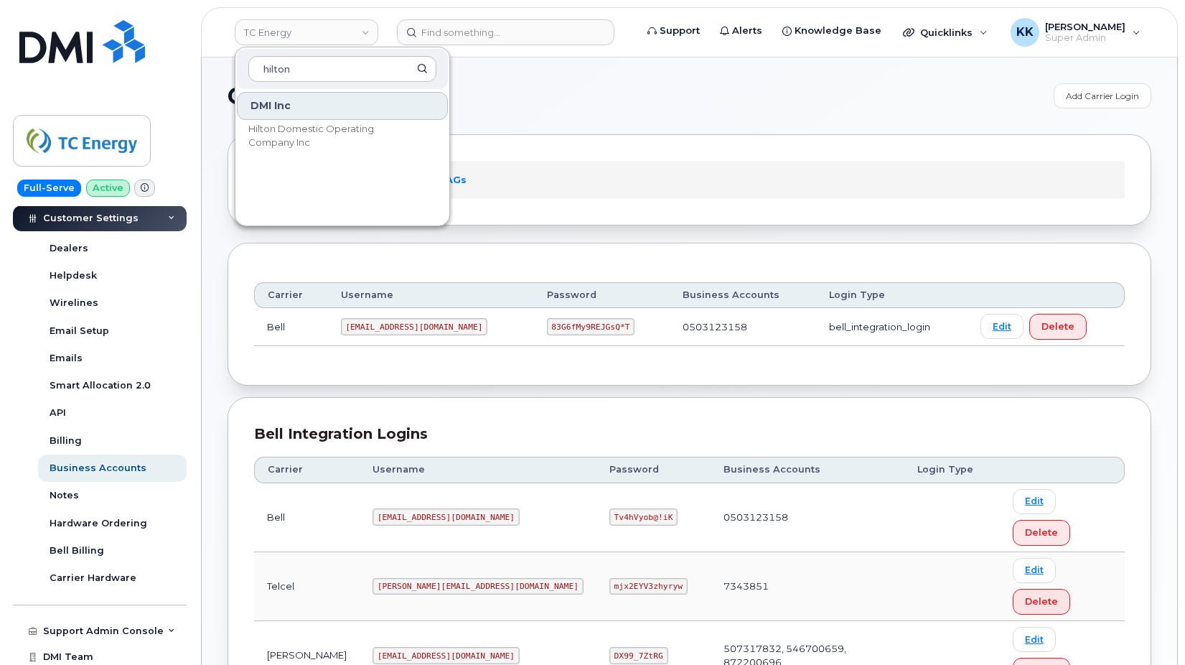
type input "hilton"
click at [324, 117] on div "DMI Inc" at bounding box center [342, 106] width 211 height 28
click at [323, 121] on link "Hilton Domestic Operating Company Inc" at bounding box center [342, 135] width 211 height 29
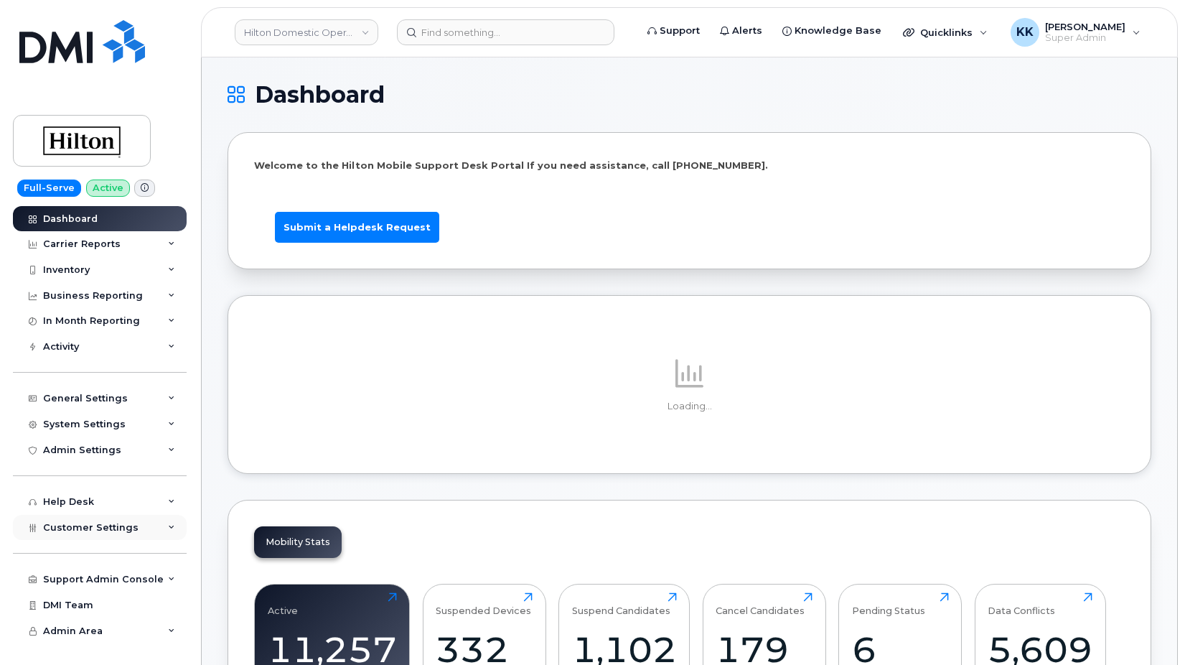
click at [90, 530] on span "Customer Settings" at bounding box center [90, 527] width 95 height 11
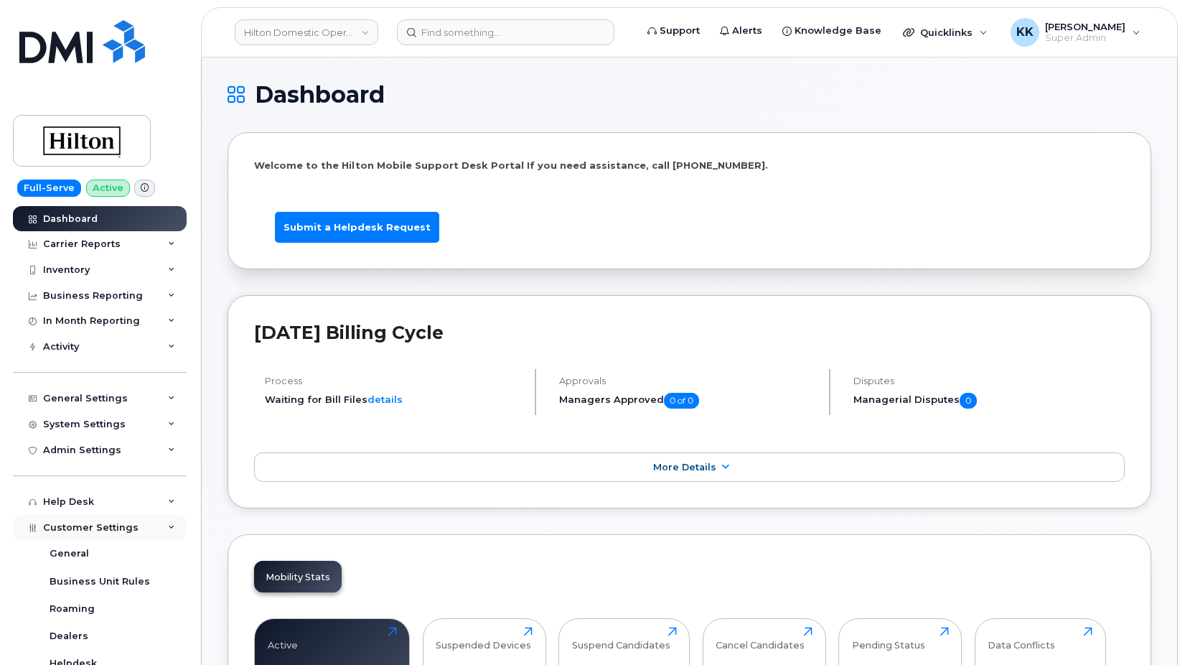
scroll to position [207, 0]
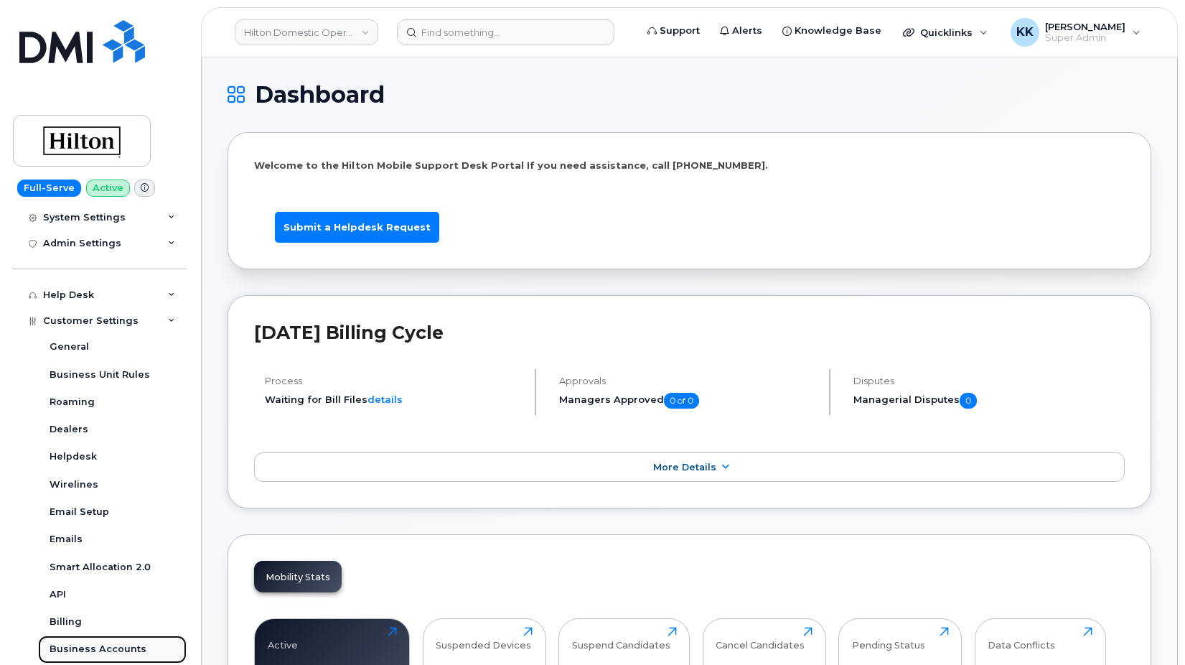
click at [108, 644] on div "Business Accounts" at bounding box center [98, 648] width 97 height 13
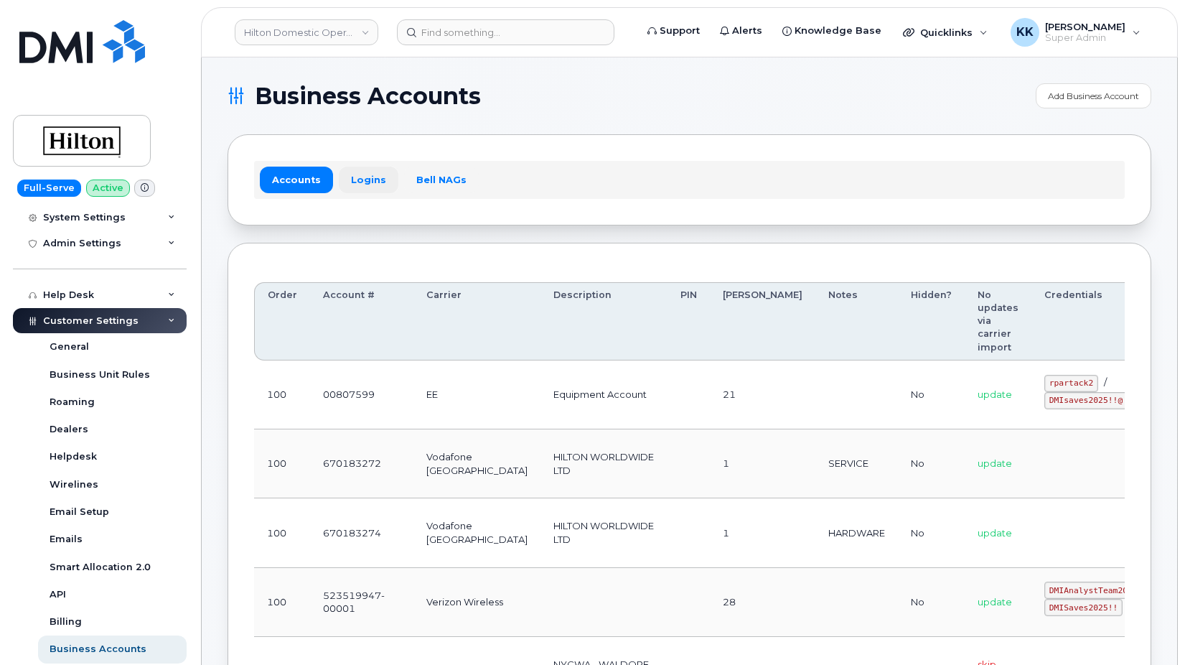
click at [372, 174] on link "Logins" at bounding box center [369, 179] width 60 height 26
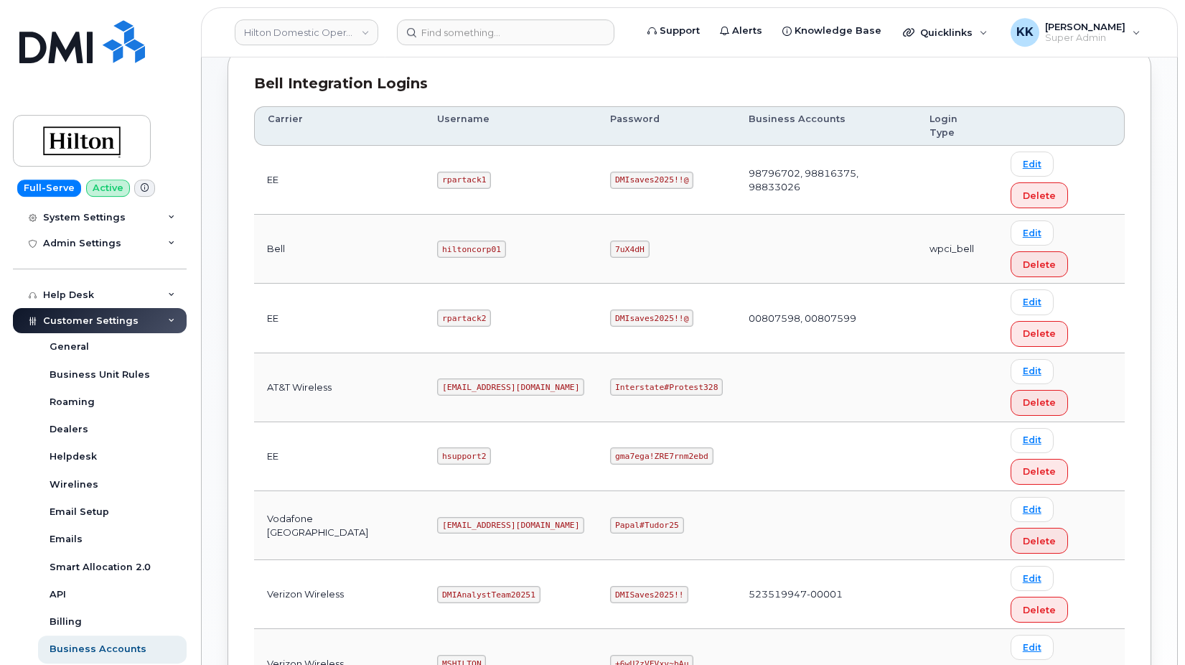
scroll to position [360, 0]
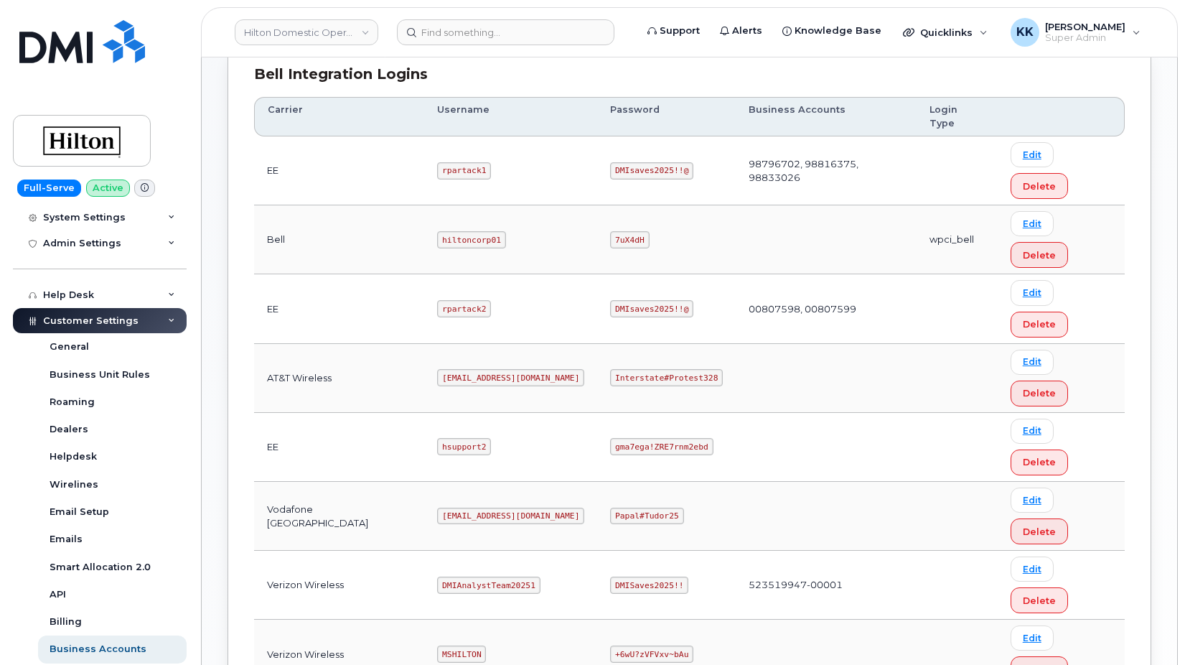
click at [451, 300] on code "rpartack2" at bounding box center [464, 308] width 54 height 17
copy code "rpartack2"
click at [627, 300] on code "DMIsaves2025!!@" at bounding box center [651, 308] width 83 height 17
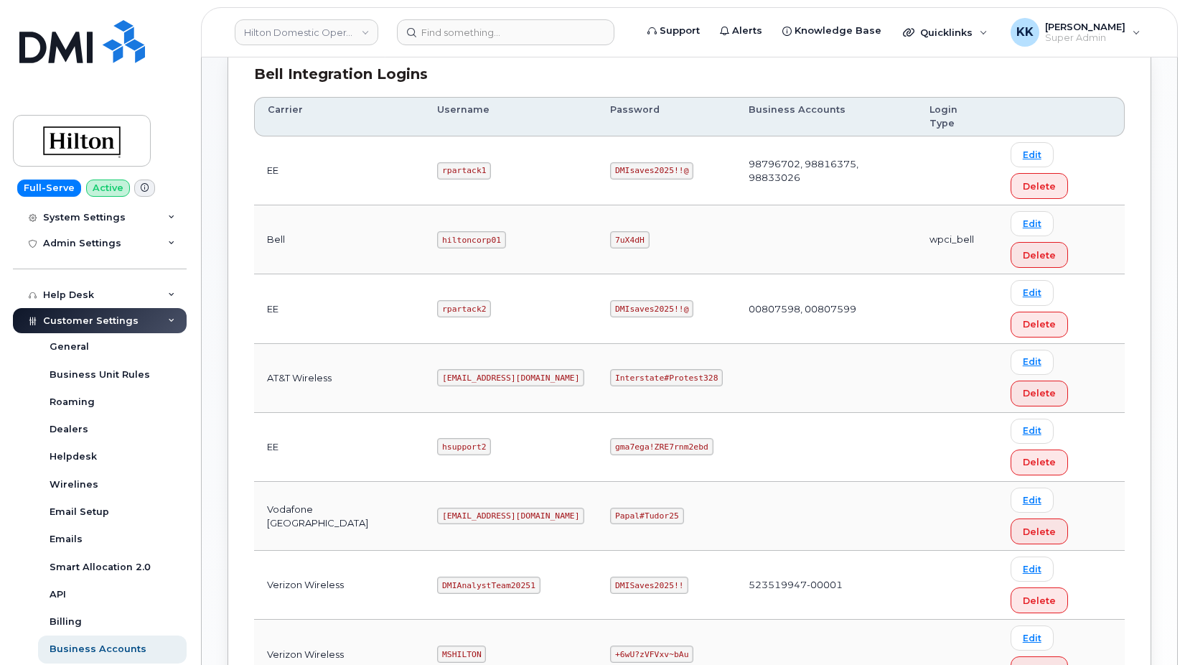
click at [627, 300] on code "DMIsaves2025!!@" at bounding box center [651, 308] width 83 height 17
click at [440, 438] on code "hsupport2" at bounding box center [464, 446] width 54 height 17
click at [639, 438] on code "gma7ega!ZRE7rnm2ebd" at bounding box center [661, 446] width 103 height 17
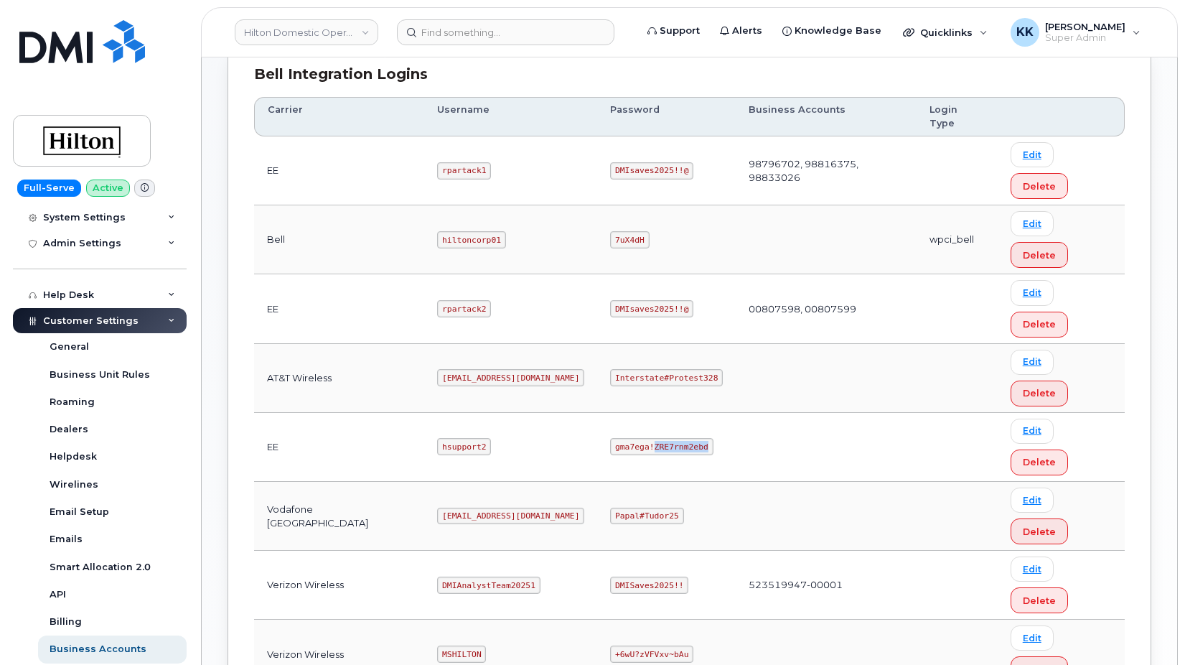
click at [639, 438] on code "gma7ega!ZRE7rnm2ebd" at bounding box center [661, 446] width 103 height 17
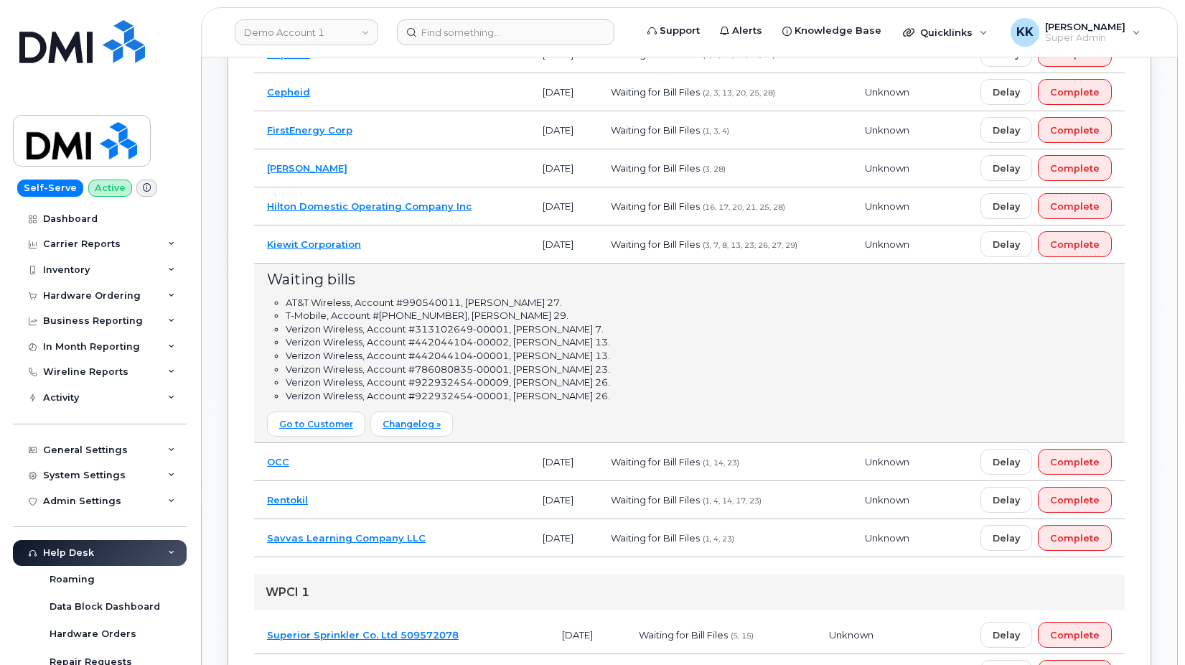
scroll to position [366, 0]
